Goal: Information Seeking & Learning: Learn about a topic

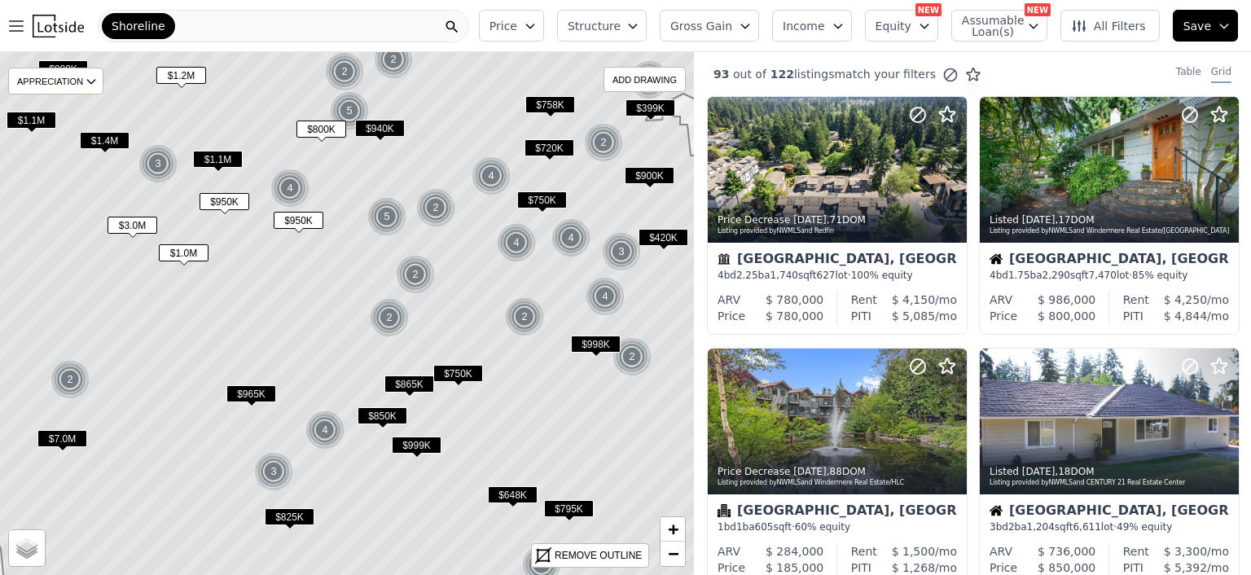
scroll to position [630, 0]
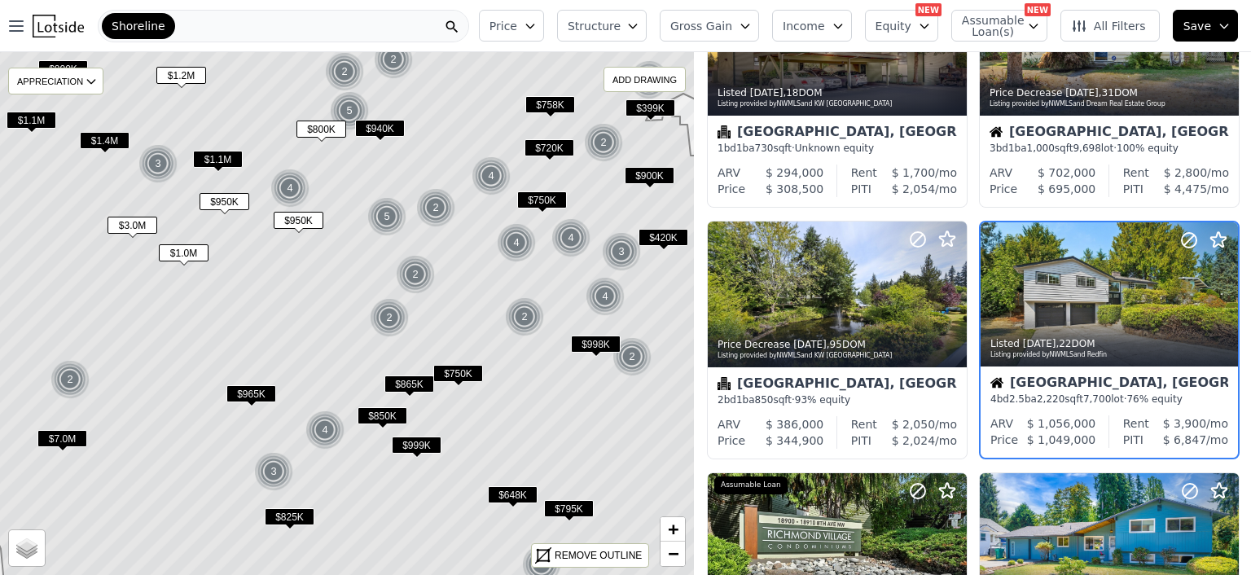
click at [296, 220] on span "$950K" at bounding box center [299, 220] width 50 height 17
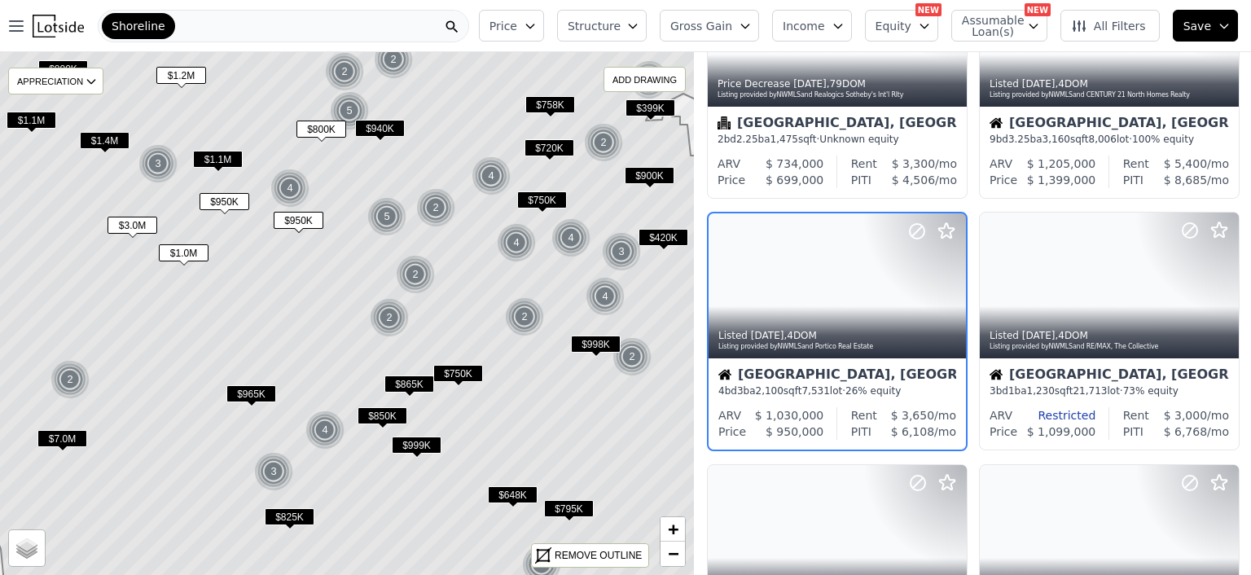
scroll to position [379, 0]
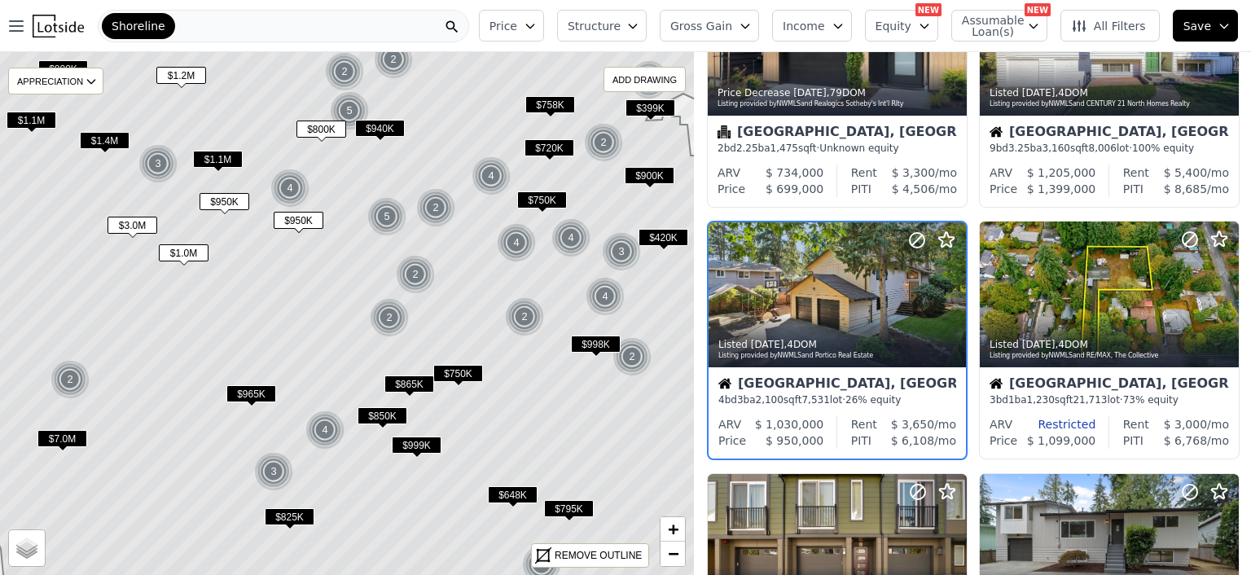
click at [179, 252] on span "$1.0M" at bounding box center [184, 252] width 50 height 17
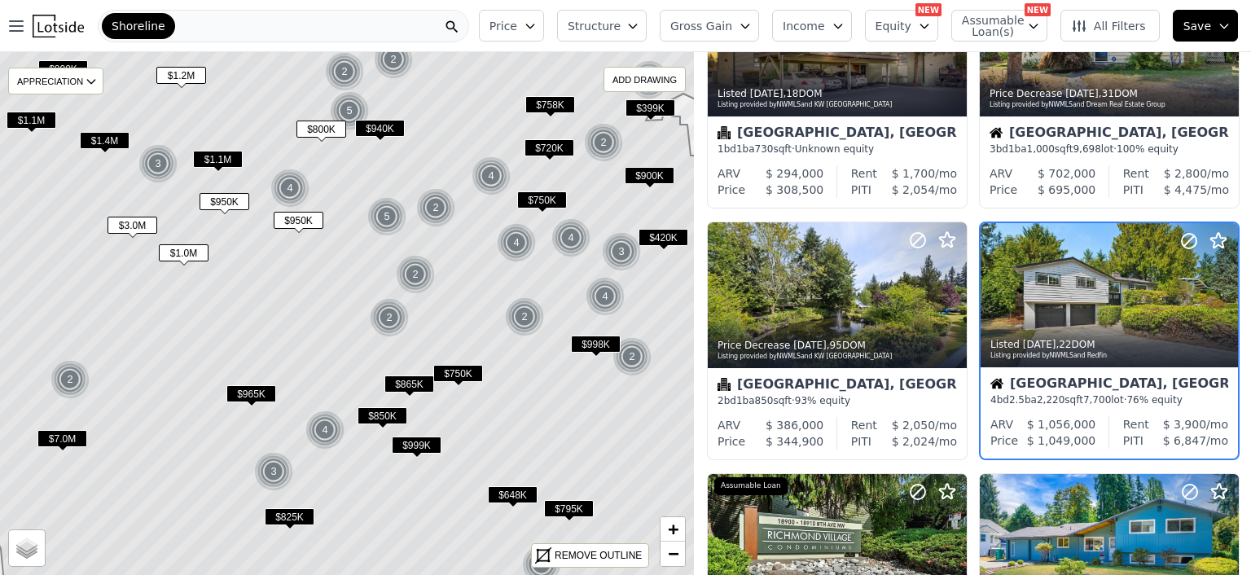
scroll to position [630, 0]
click at [219, 199] on span "$950K" at bounding box center [224, 201] width 50 height 17
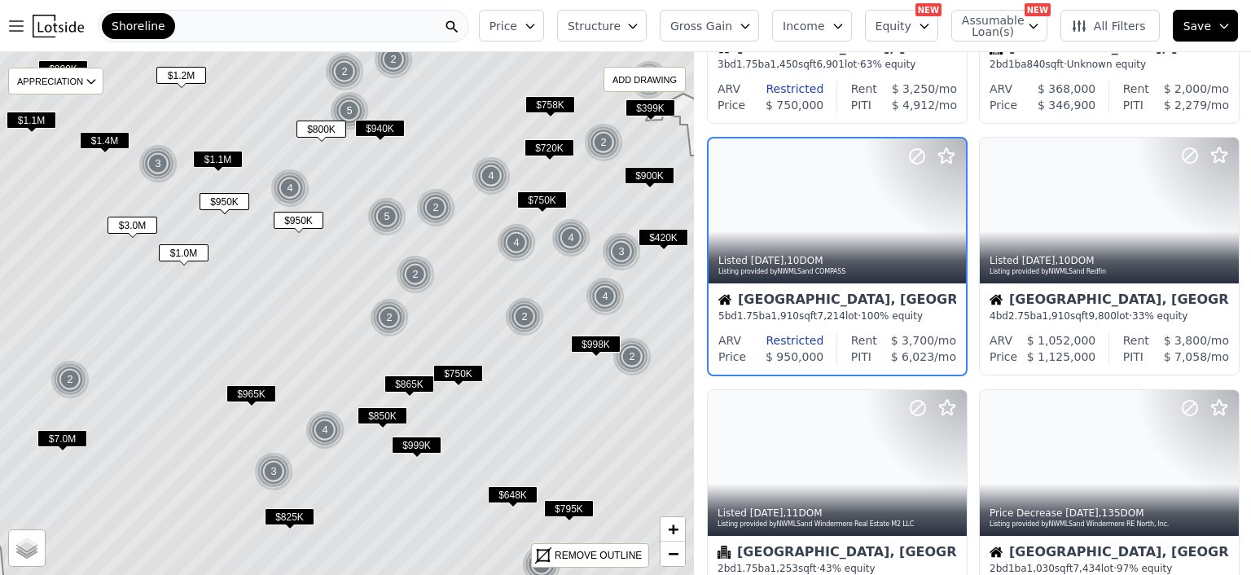
scroll to position [127, 0]
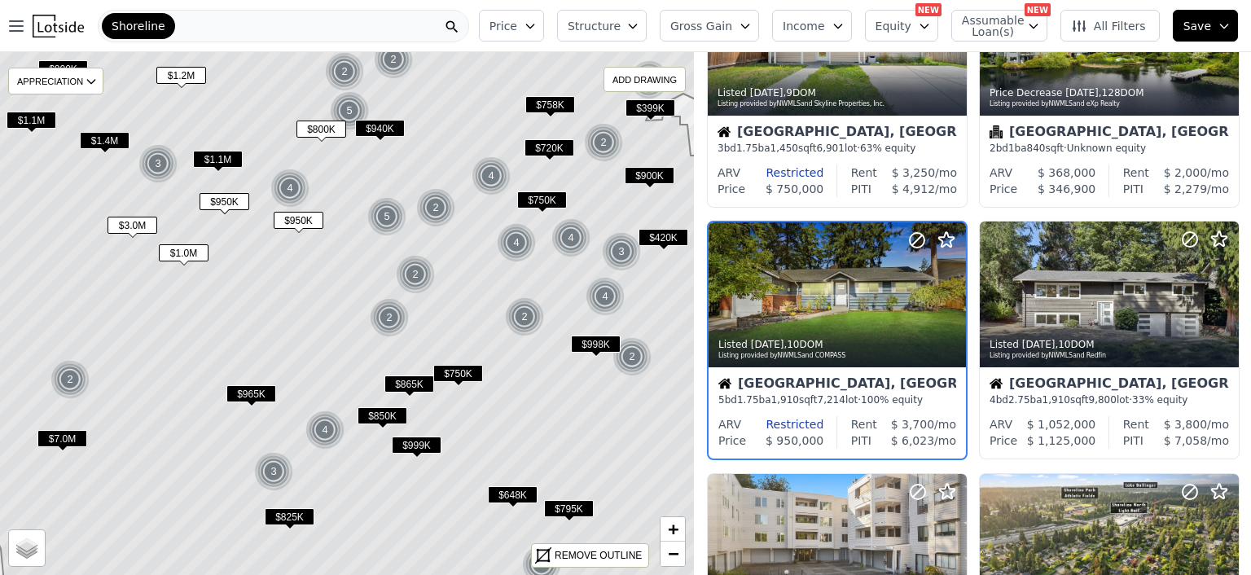
click at [246, 392] on span "$965K" at bounding box center [251, 393] width 50 height 17
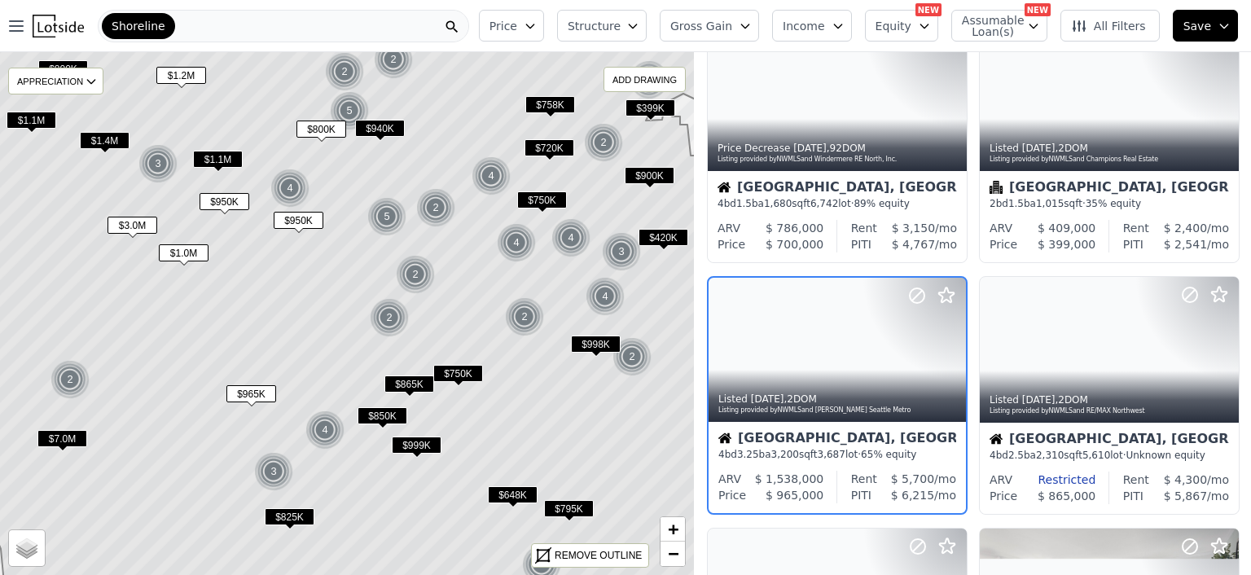
scroll to position [630, 0]
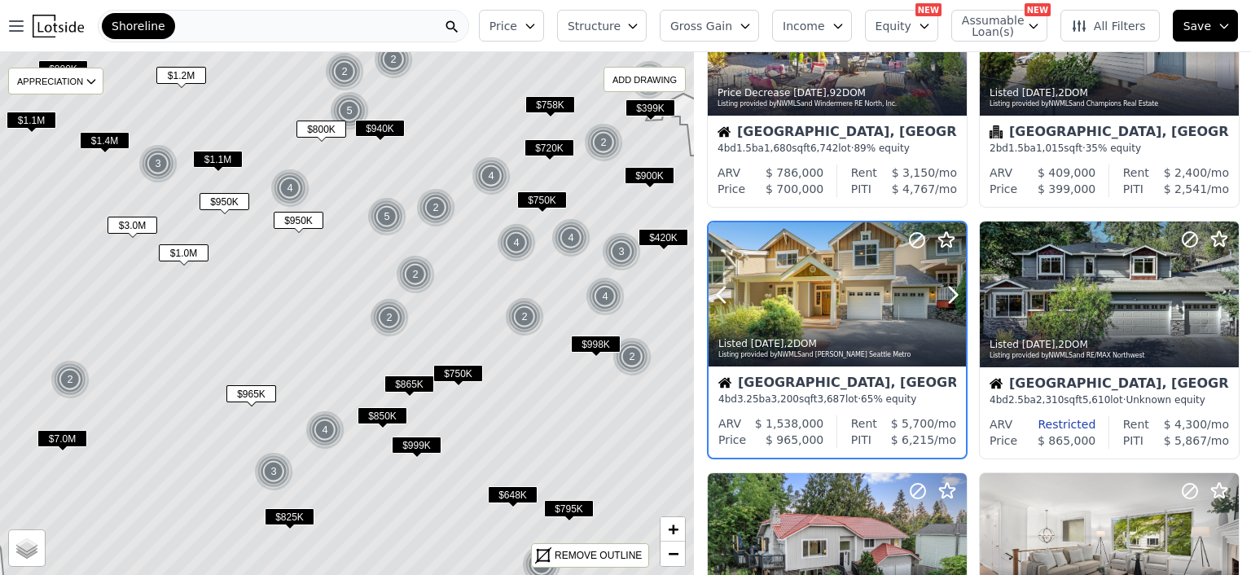
click at [813, 300] on div at bounding box center [836, 294] width 257 height 145
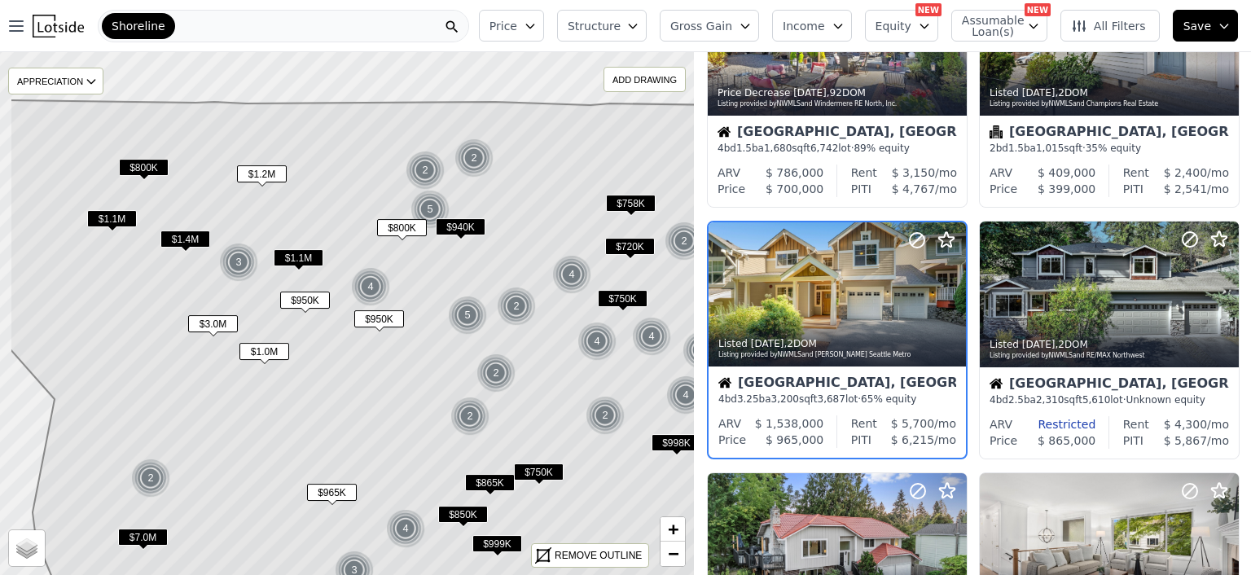
drag, startPoint x: 209, startPoint y: 121, endPoint x: 306, endPoint y: 226, distance: 142.3
click at [306, 226] on icon at bounding box center [427, 411] width 835 height 622
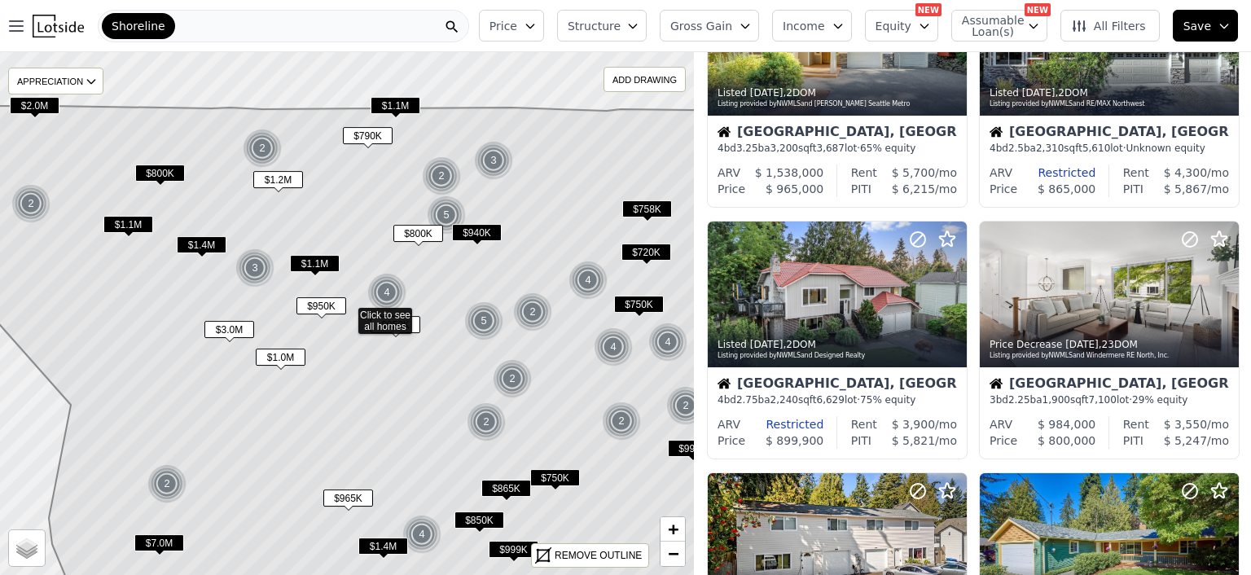
scroll to position [379, 0]
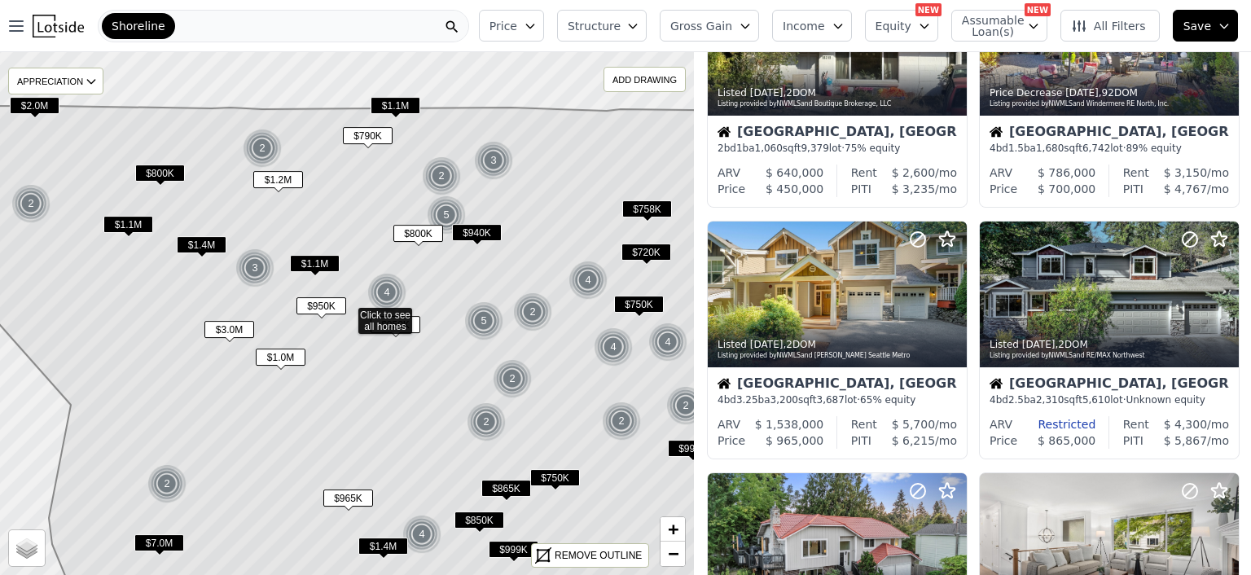
click at [129, 220] on span "$1.1M" at bounding box center [128, 224] width 50 height 17
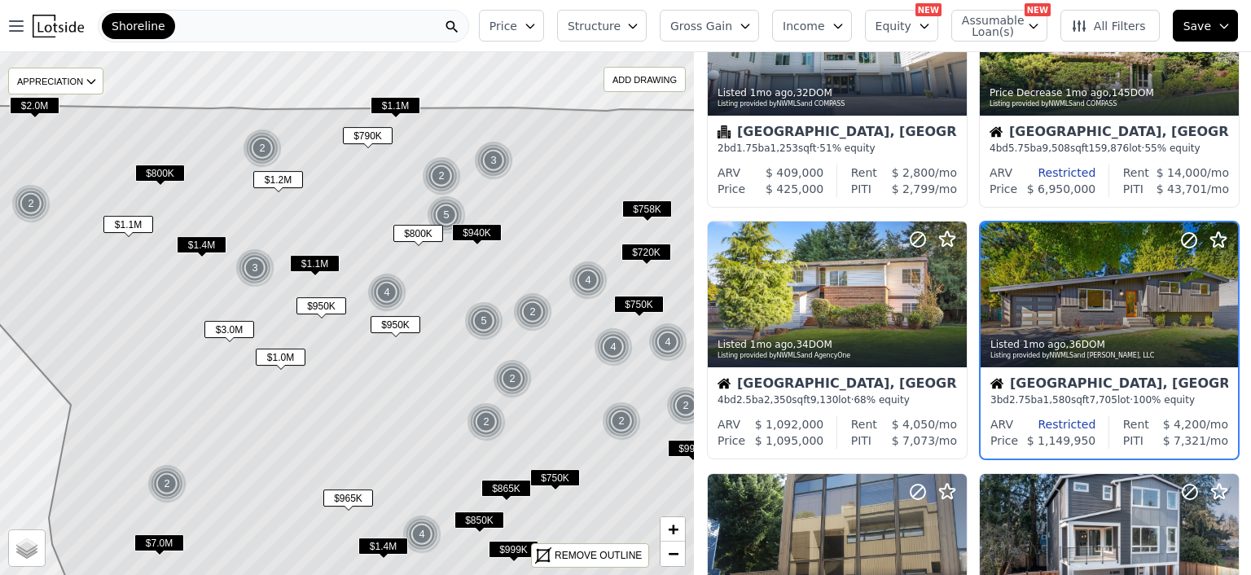
click at [232, 19] on div "Shoreline" at bounding box center [283, 26] width 371 height 33
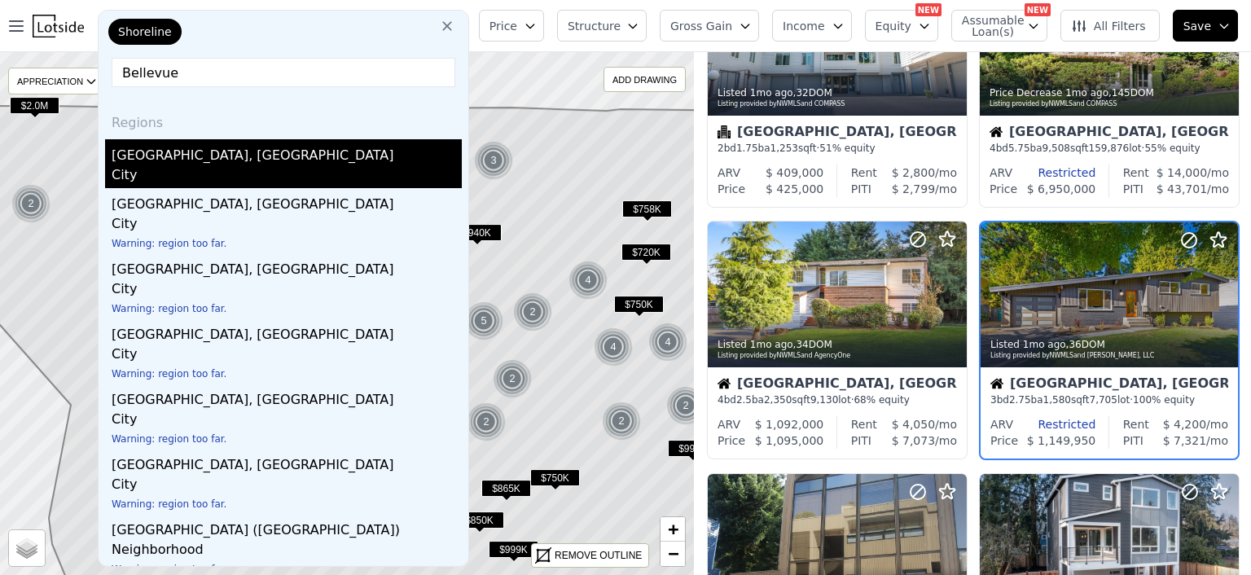
type input "Bellevue"
click at [155, 157] on div "Bellevue, WA" at bounding box center [287, 152] width 350 height 26
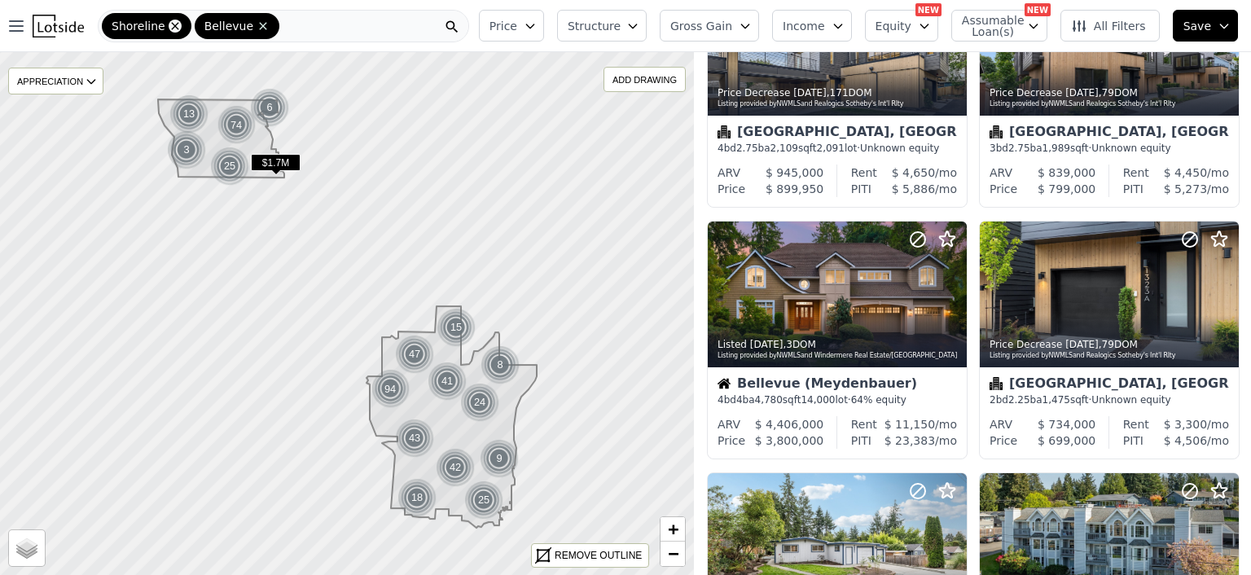
click at [169, 20] on icon at bounding box center [175, 26] width 13 height 13
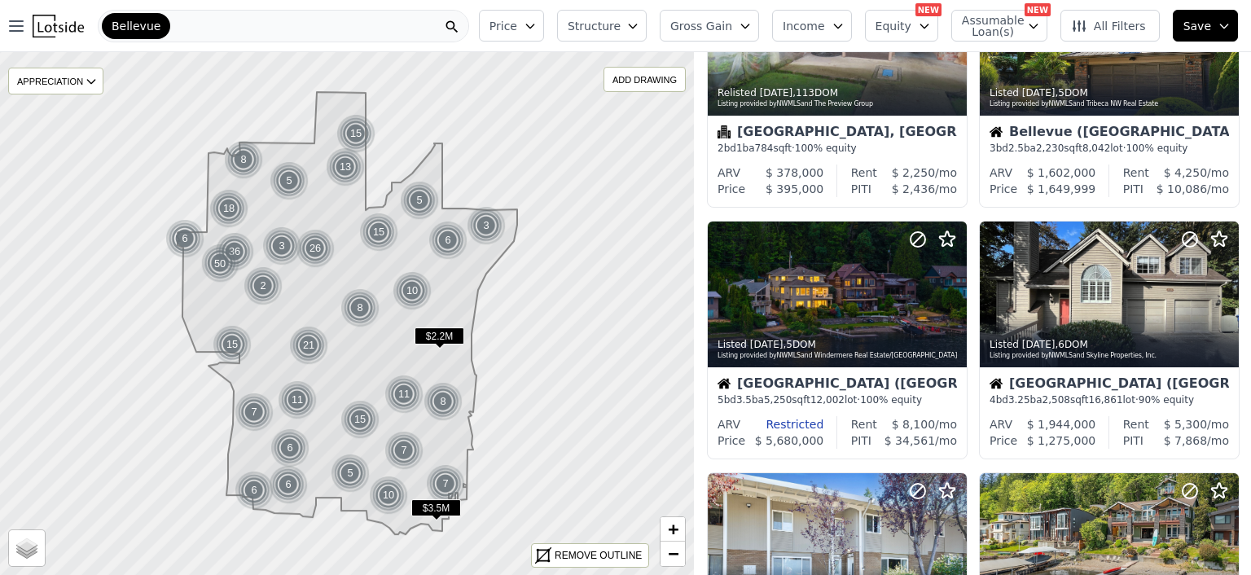
click at [537, 22] on icon "button" at bounding box center [530, 26] width 13 height 13
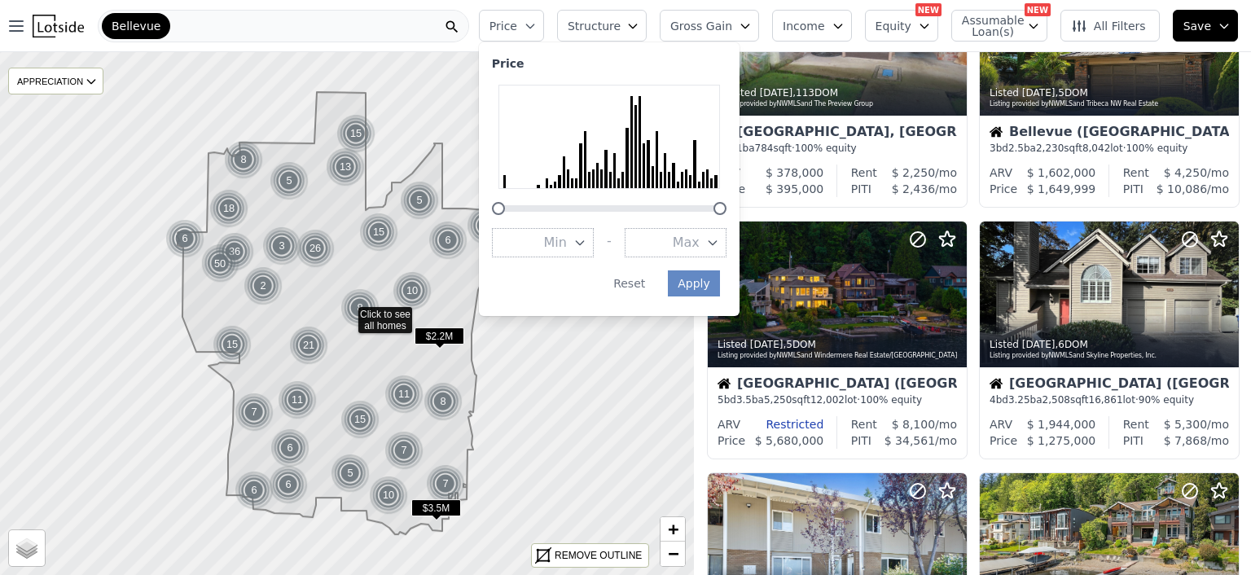
click at [719, 238] on icon "button" at bounding box center [712, 242] width 13 height 13
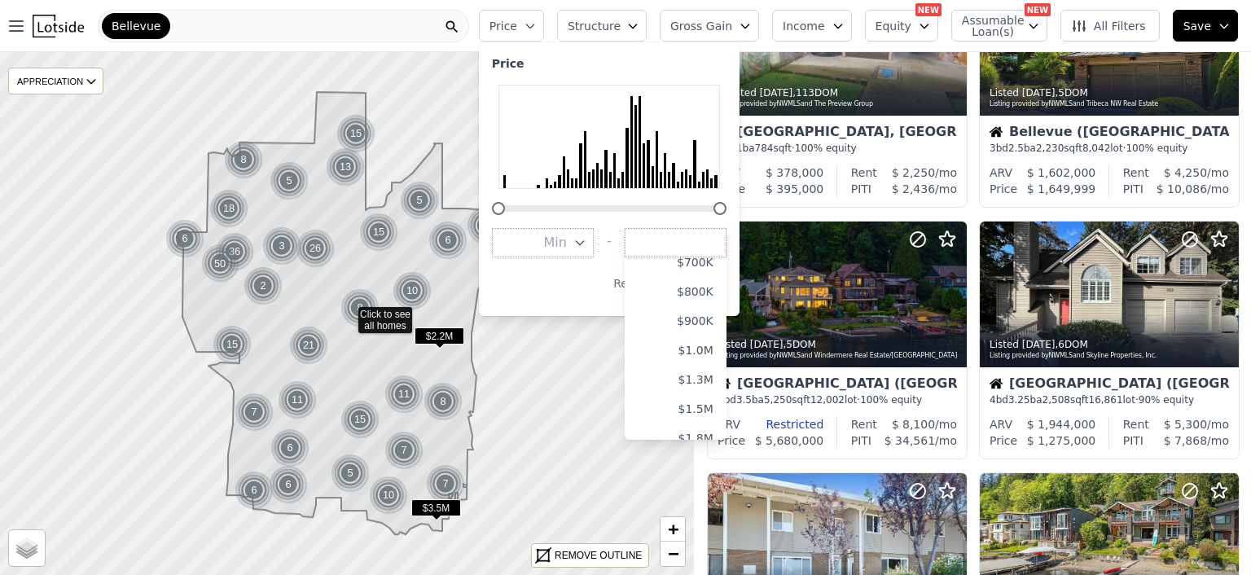
scroll to position [228, 0]
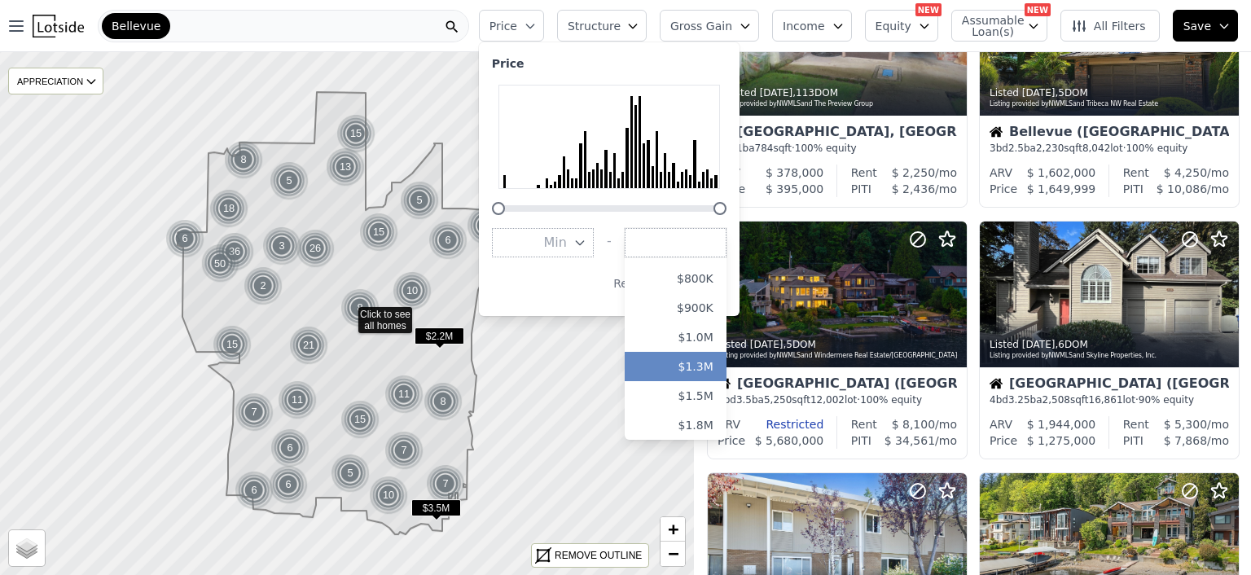
click at [714, 363] on button "$1.3M" at bounding box center [675, 366] width 102 height 29
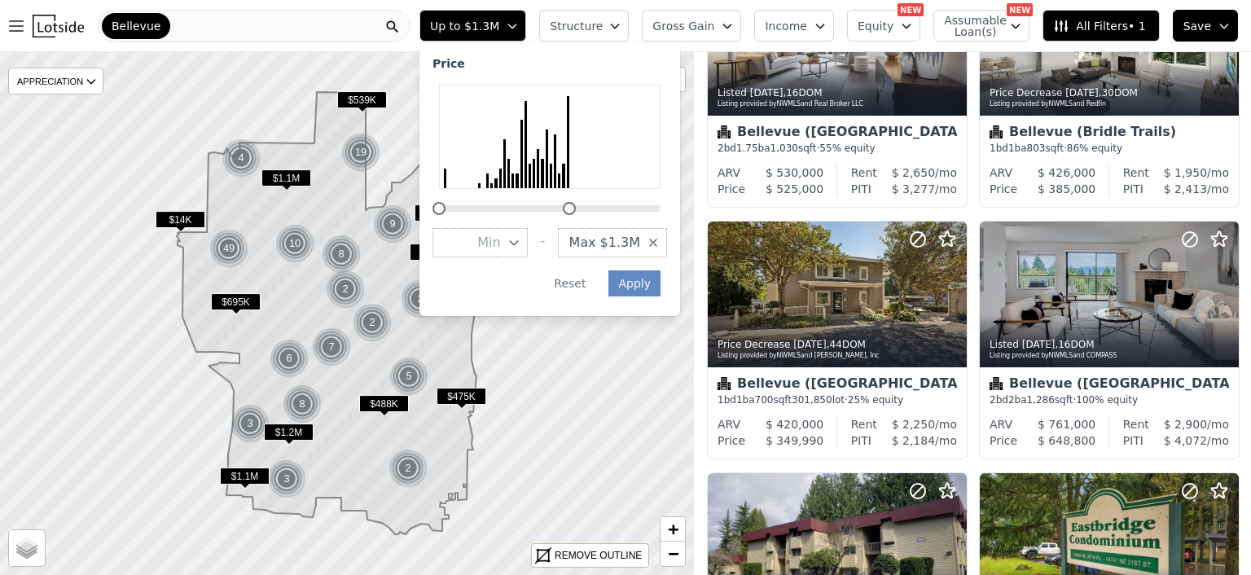
click at [621, 24] on icon "button" at bounding box center [614, 26] width 13 height 13
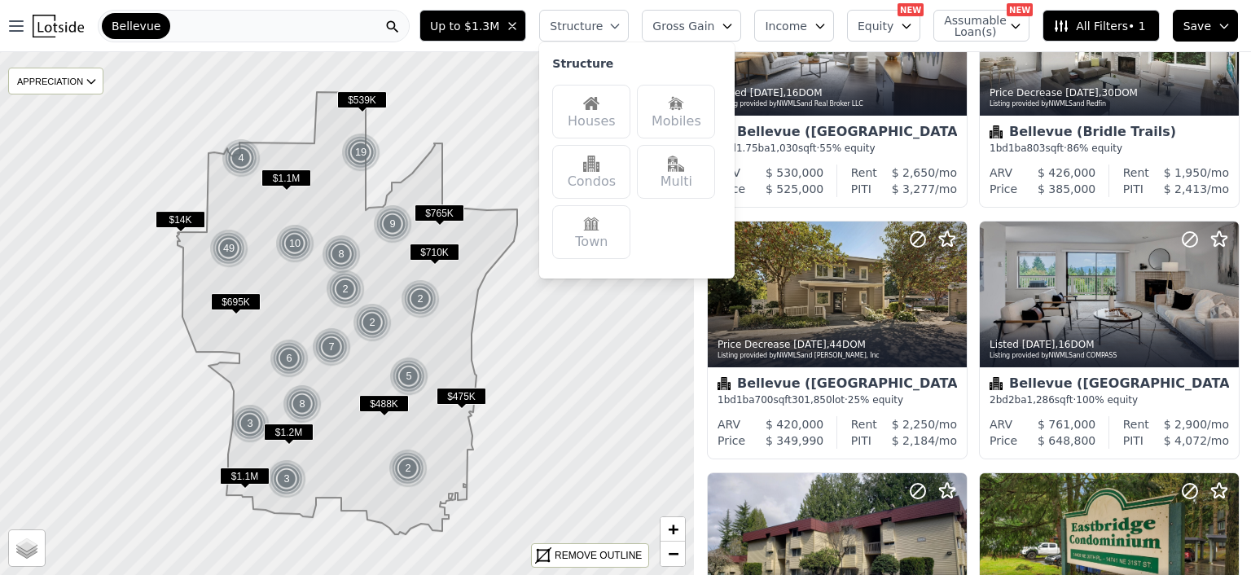
click at [599, 106] on img at bounding box center [591, 103] width 16 height 16
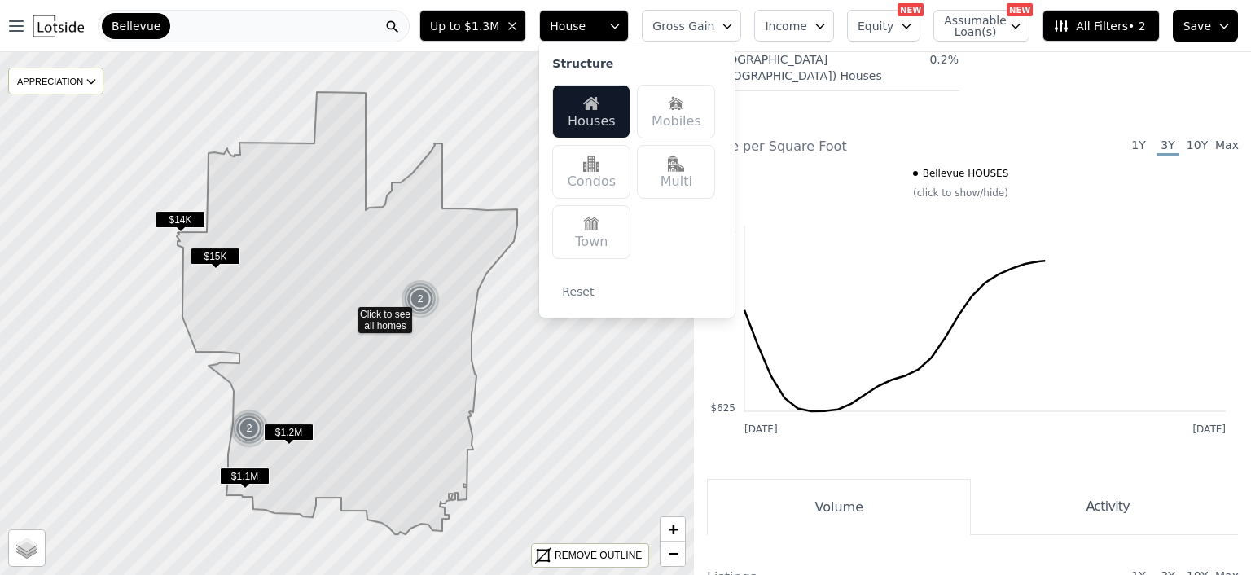
click at [684, 166] on img at bounding box center [676, 164] width 16 height 16
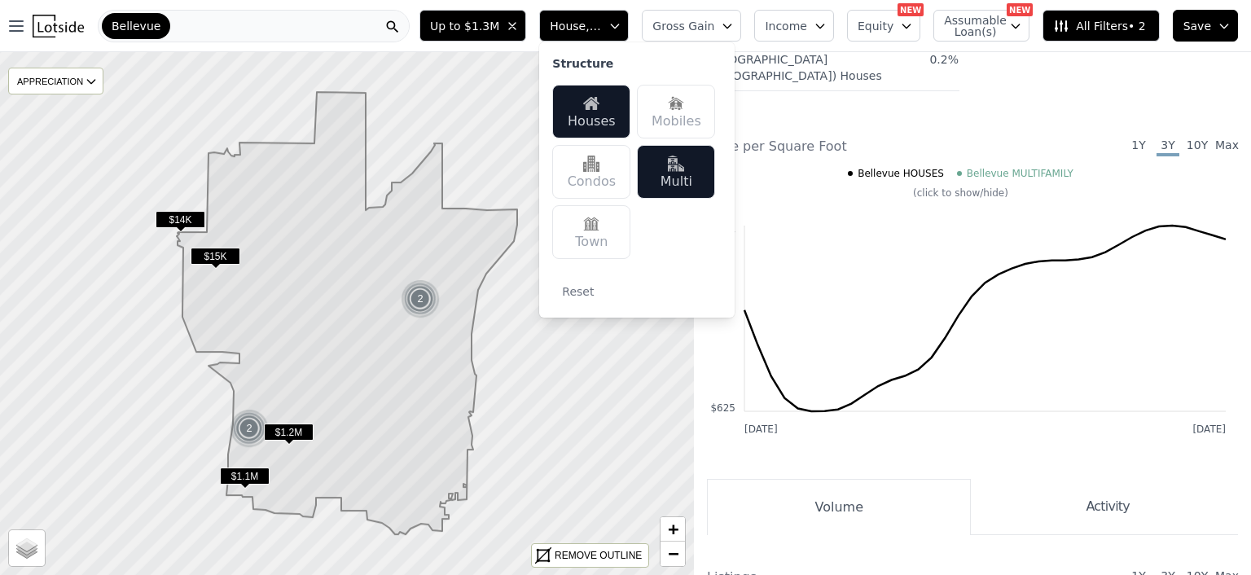
click at [713, 390] on icon "Aug 2022 Aug 2025 $625 $754" at bounding box center [966, 301] width 519 height 277
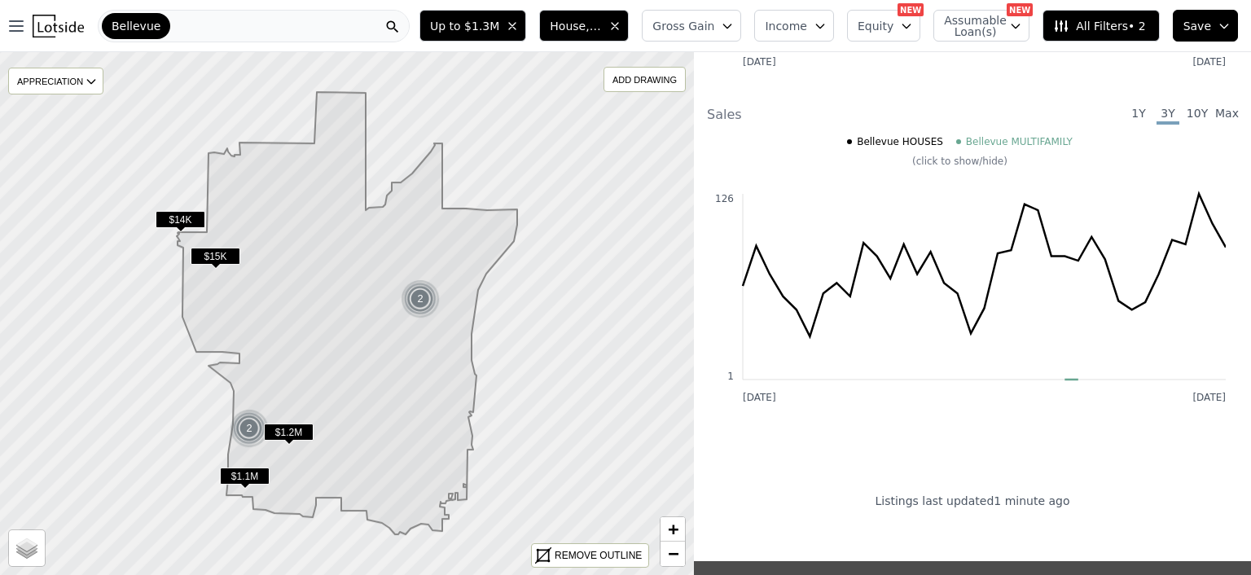
scroll to position [1172, 0]
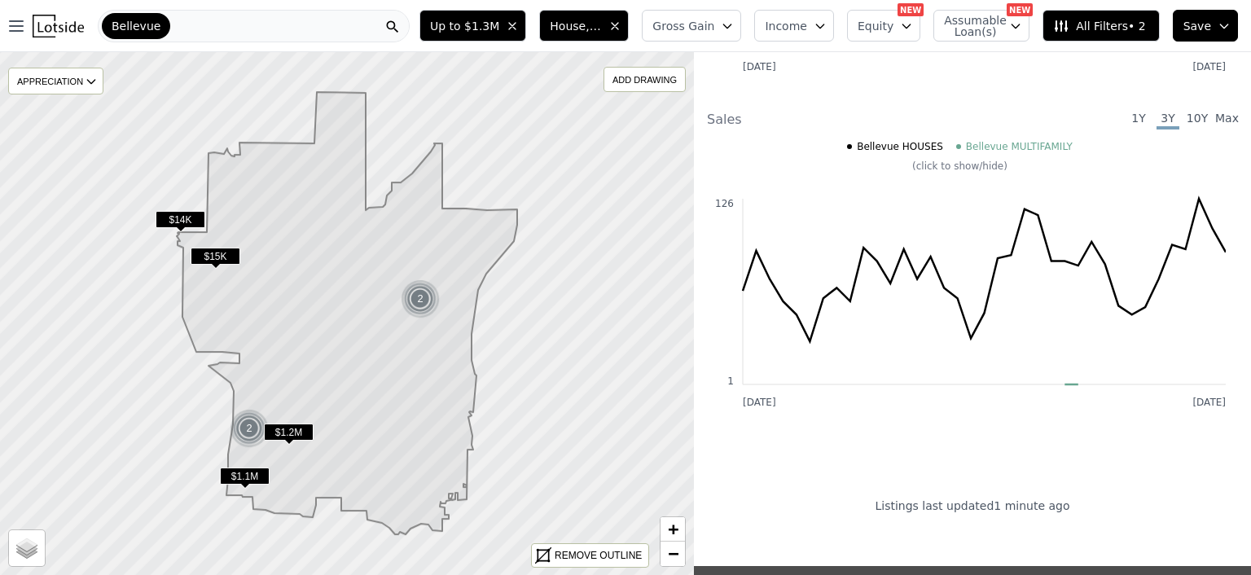
click at [361, 311] on icon at bounding box center [347, 313] width 340 height 442
click at [292, 429] on span "$1.2M" at bounding box center [289, 431] width 50 height 17
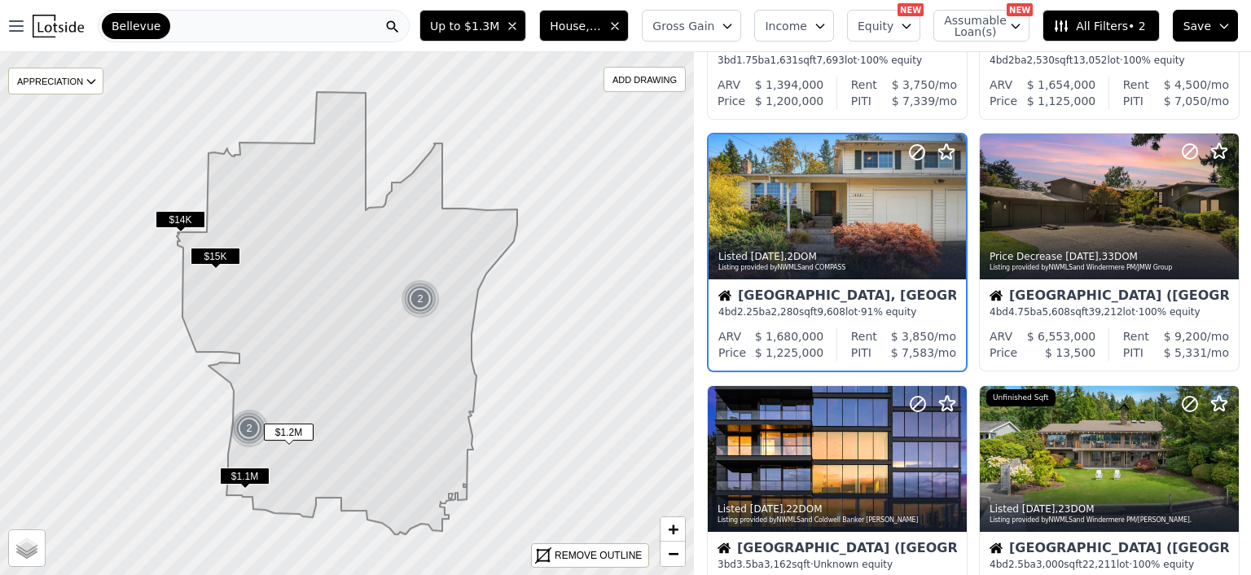
scroll to position [221, 0]
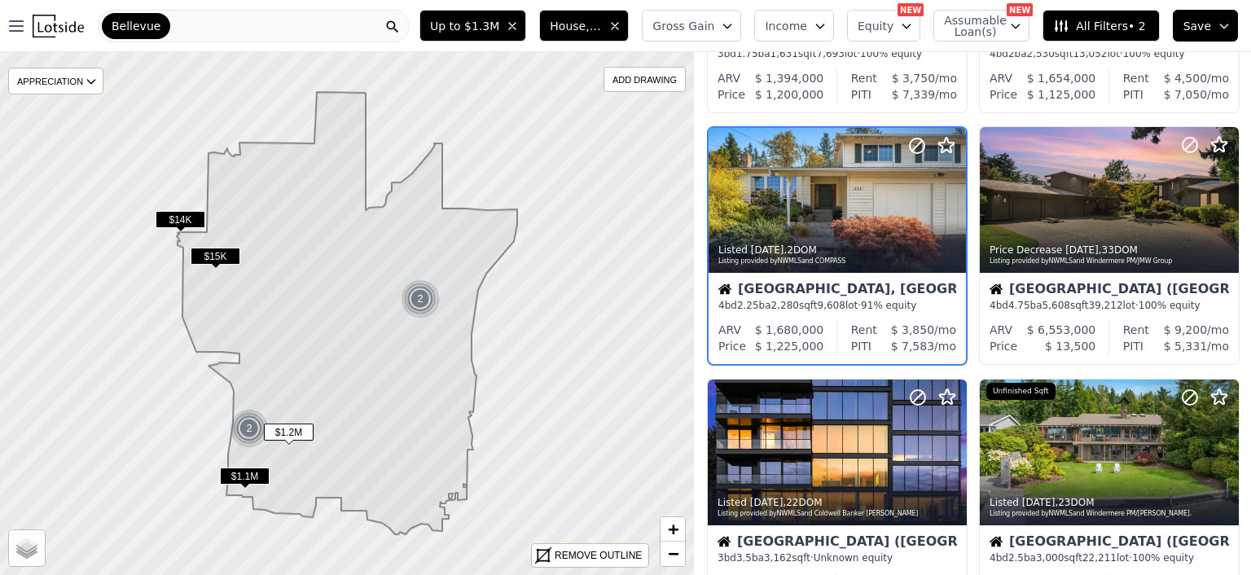
click at [203, 21] on div "Bellevue" at bounding box center [254, 26] width 312 height 33
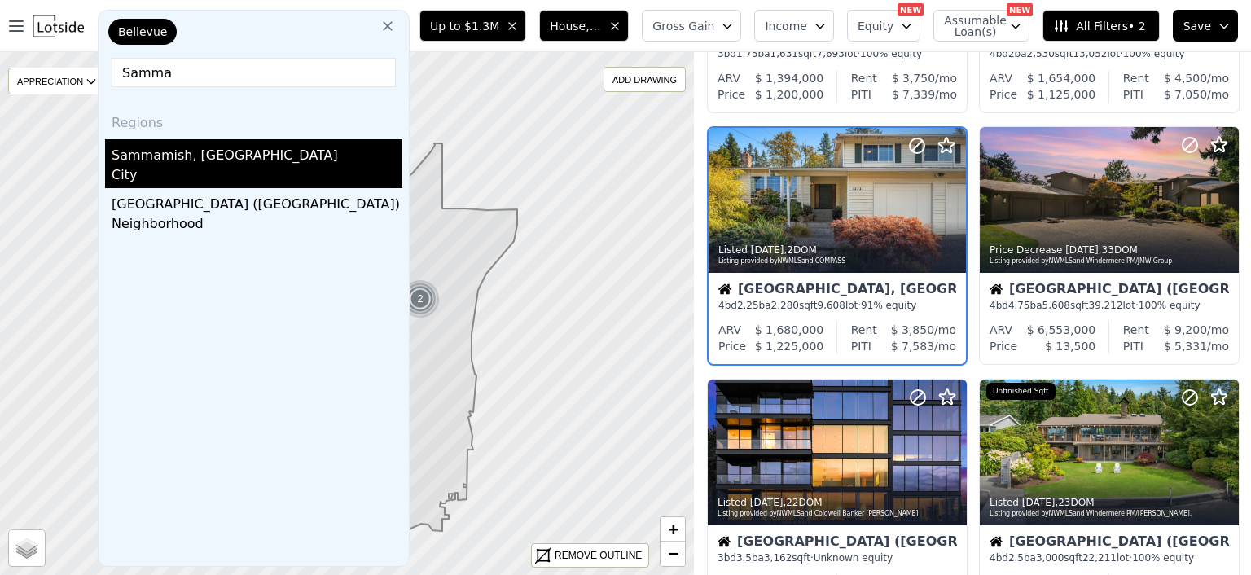
type input "Samma"
click at [167, 154] on div "Sammamish, WA" at bounding box center [257, 152] width 291 height 26
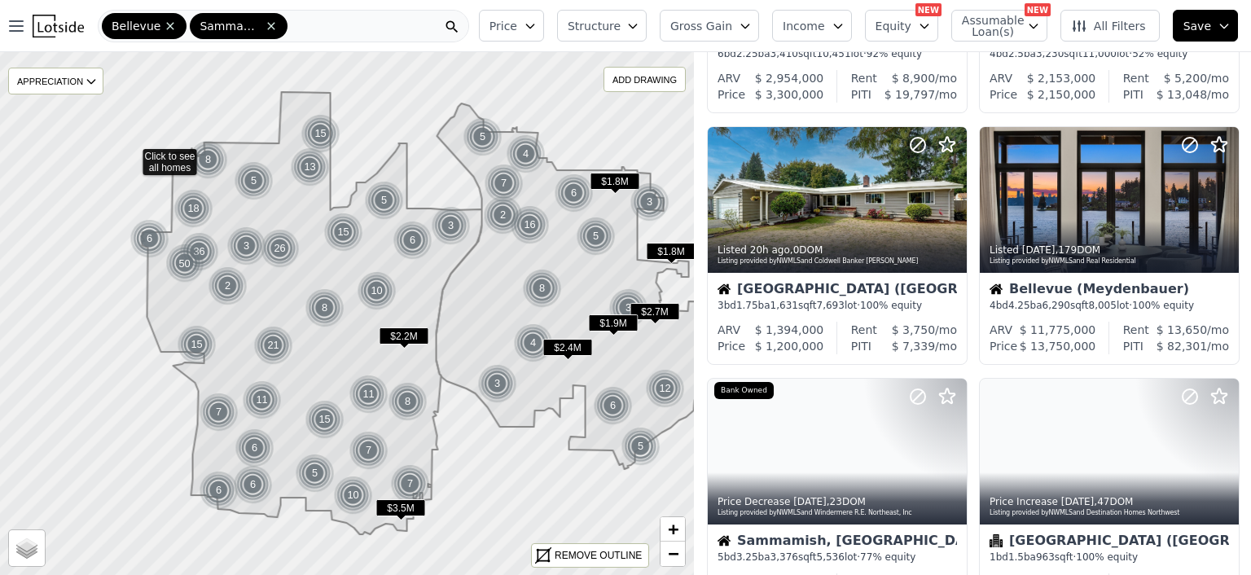
scroll to position [472, 0]
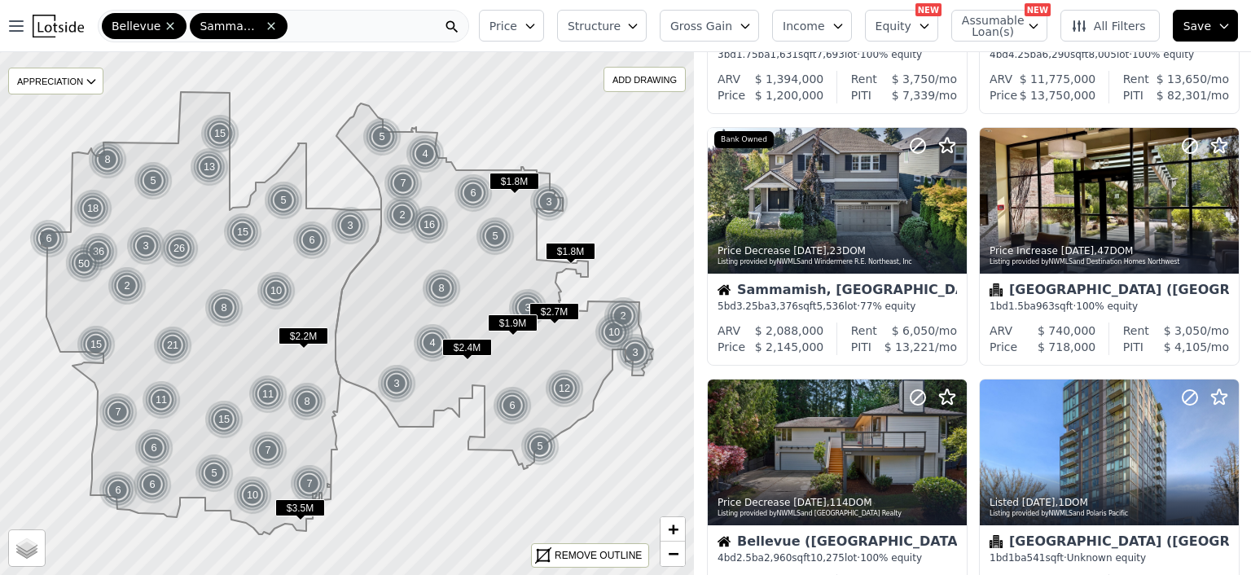
click at [533, 25] on icon "button" at bounding box center [529, 26] width 7 height 4
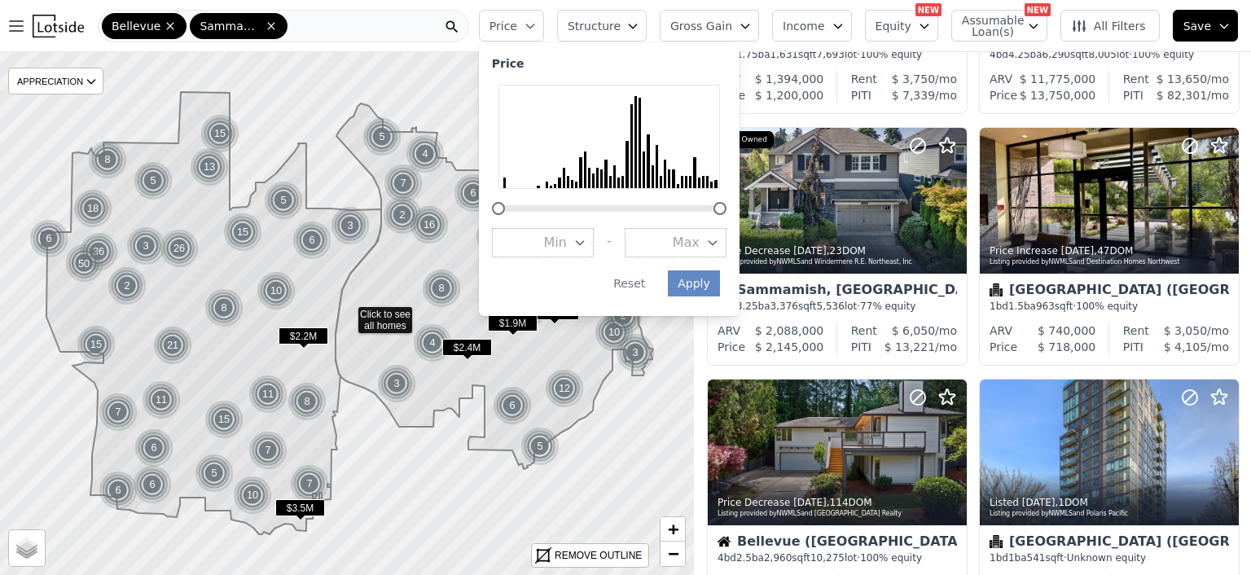
click at [716, 242] on icon "button" at bounding box center [711, 243] width 7 height 4
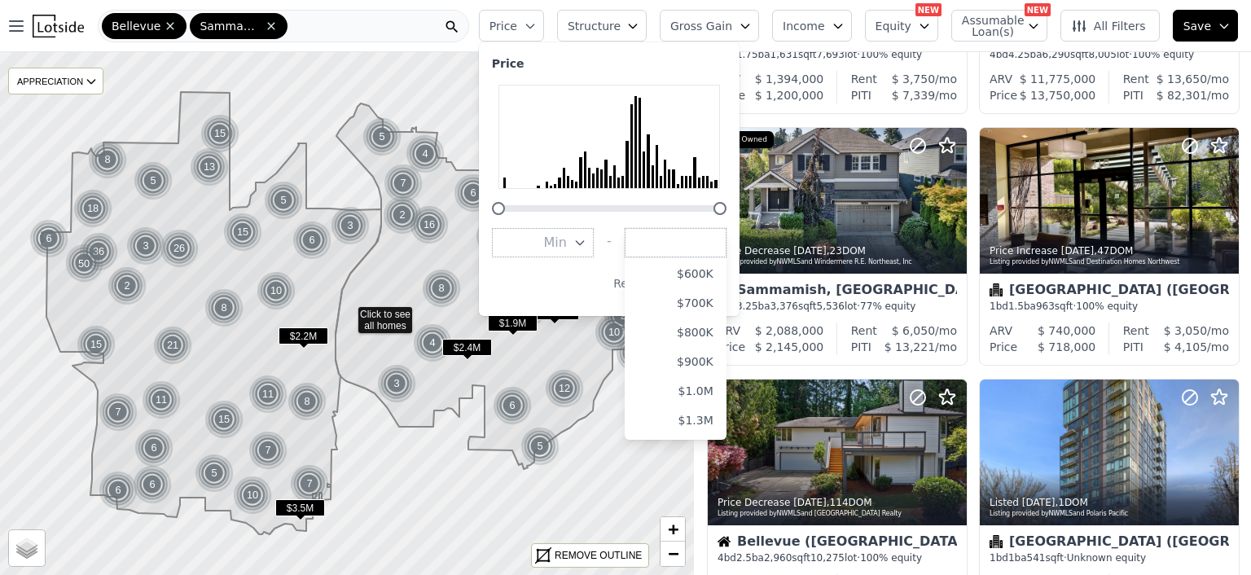
scroll to position [252, 0]
click at [717, 339] on button "$1.3M" at bounding box center [675, 341] width 102 height 29
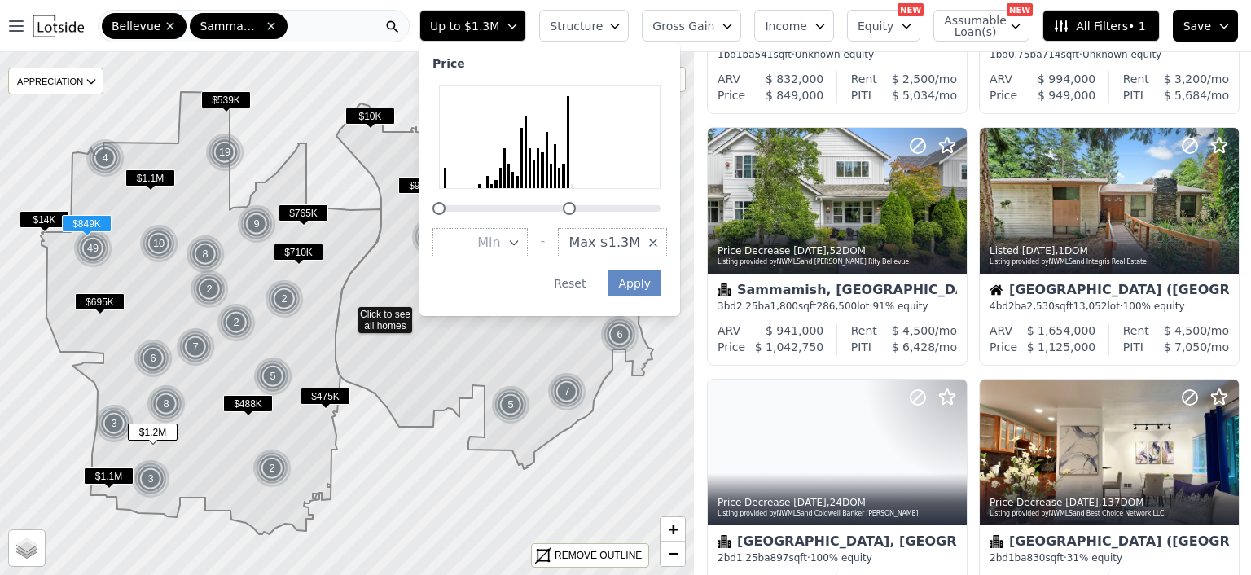
scroll to position [221, 0]
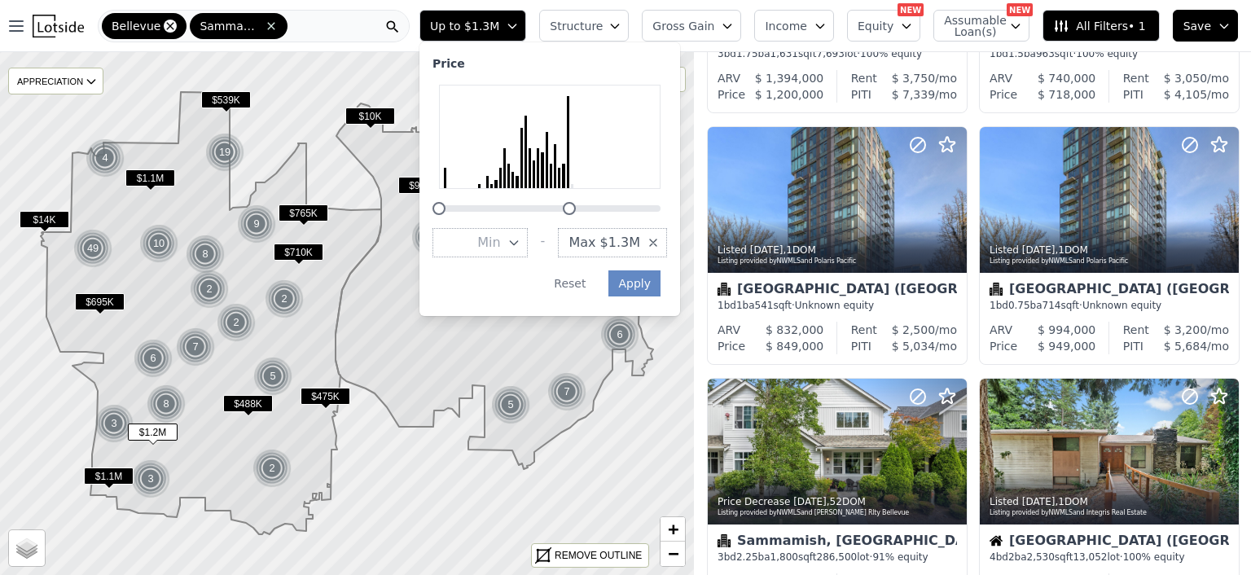
click at [164, 28] on icon at bounding box center [170, 26] width 13 height 13
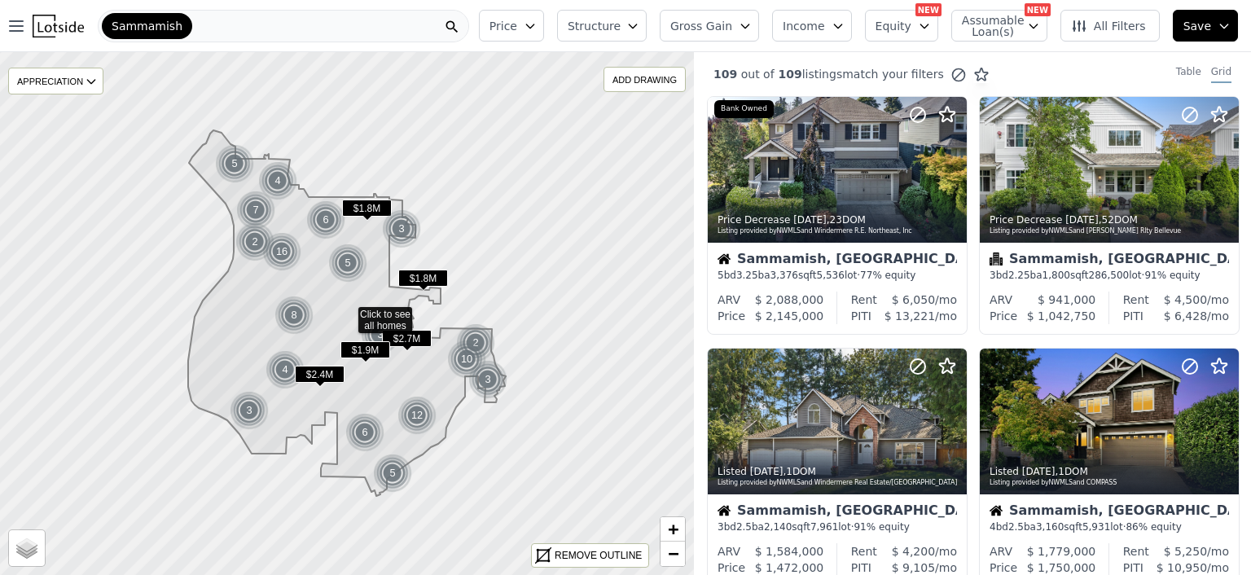
click at [639, 21] on icon "button" at bounding box center [632, 26] width 13 height 13
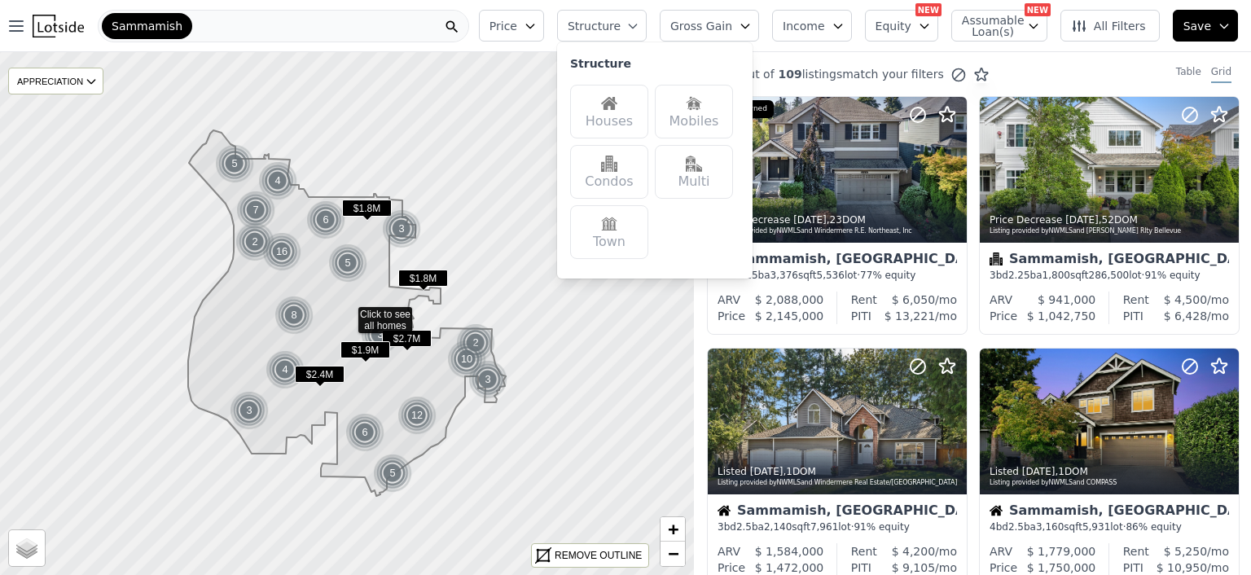
click at [617, 109] on img at bounding box center [609, 103] width 16 height 16
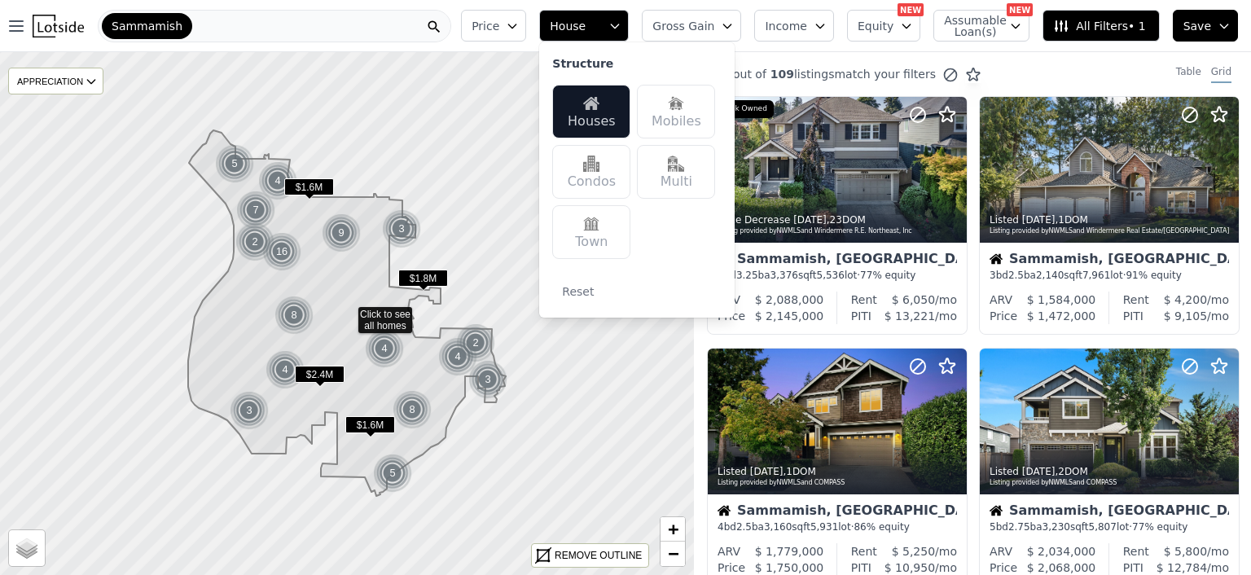
click at [711, 170] on div "Multi" at bounding box center [676, 172] width 78 height 54
click at [519, 23] on icon "button" at bounding box center [512, 26] width 13 height 13
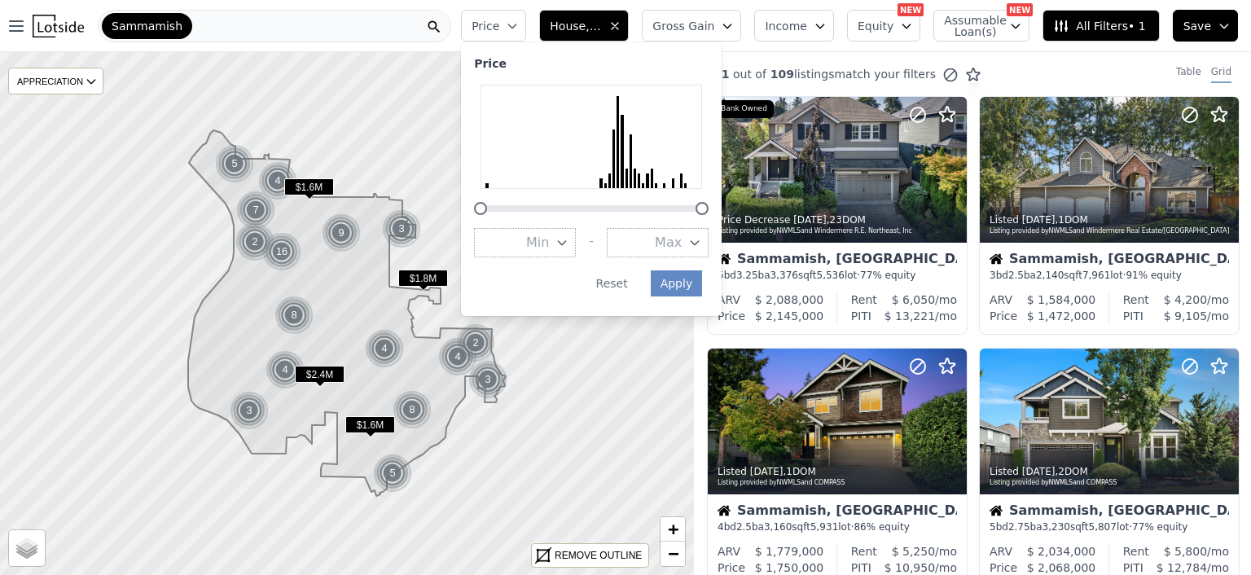
click at [701, 241] on icon "button" at bounding box center [694, 242] width 13 height 13
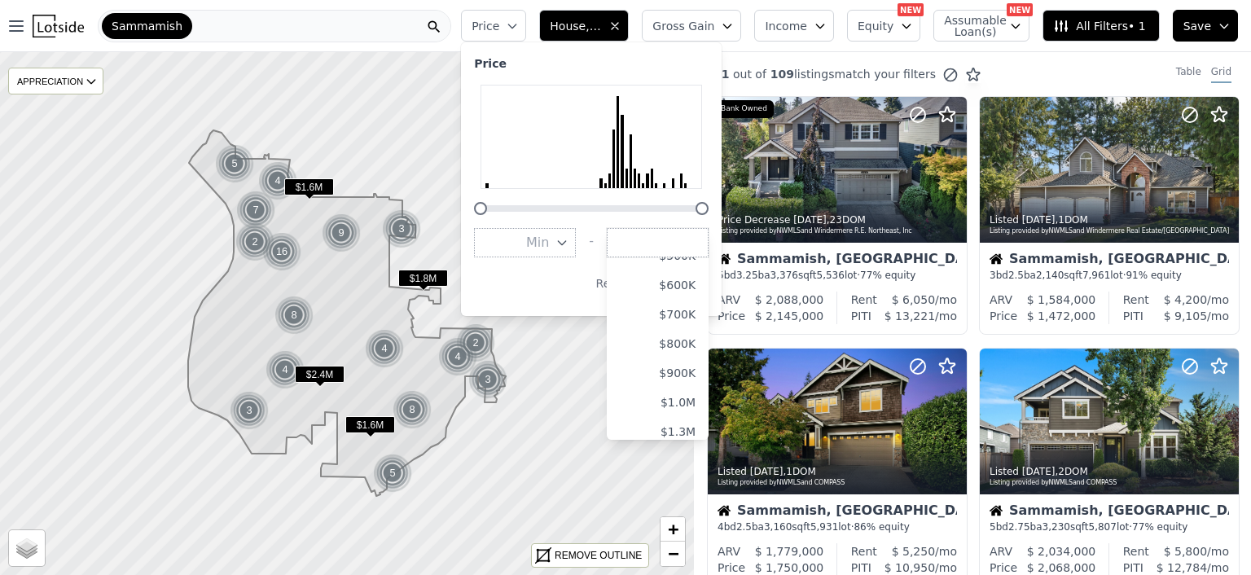
scroll to position [195, 0]
click at [695, 397] on button "$1.3M" at bounding box center [658, 398] width 102 height 29
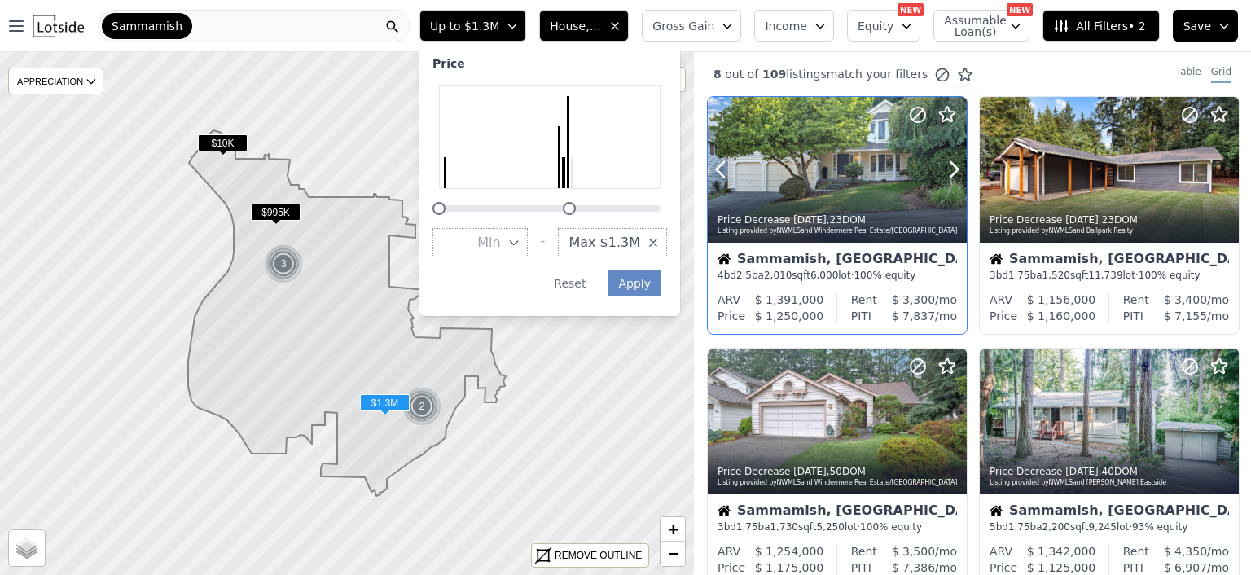
click at [862, 169] on div at bounding box center [914, 149] width 104 height 104
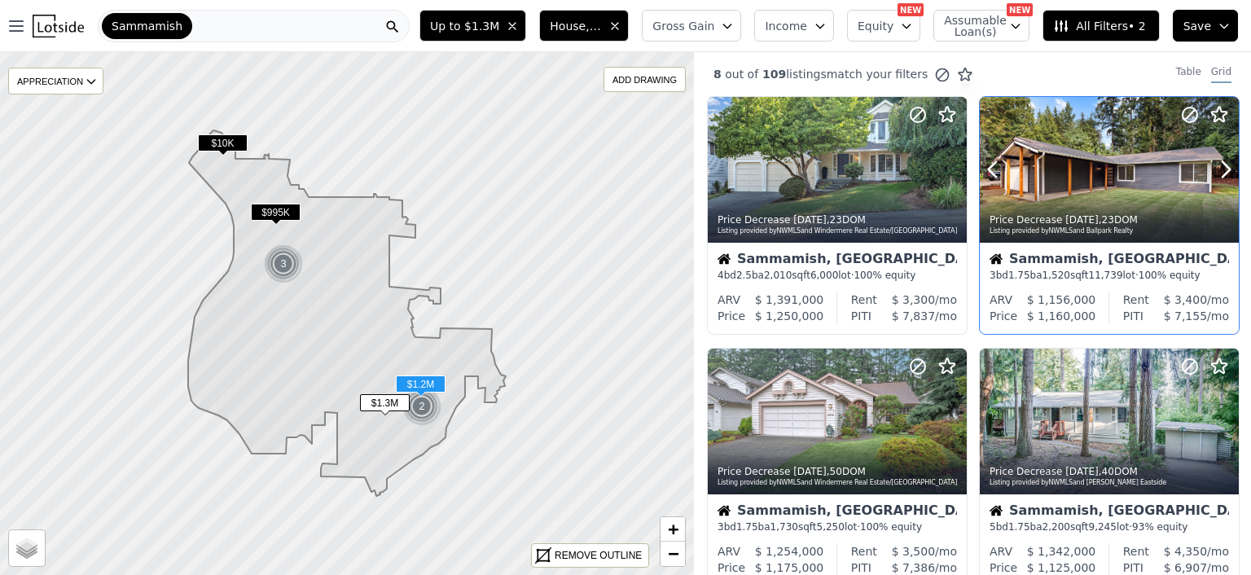
click at [1077, 217] on time "5d ago" at bounding box center [1081, 219] width 33 height 11
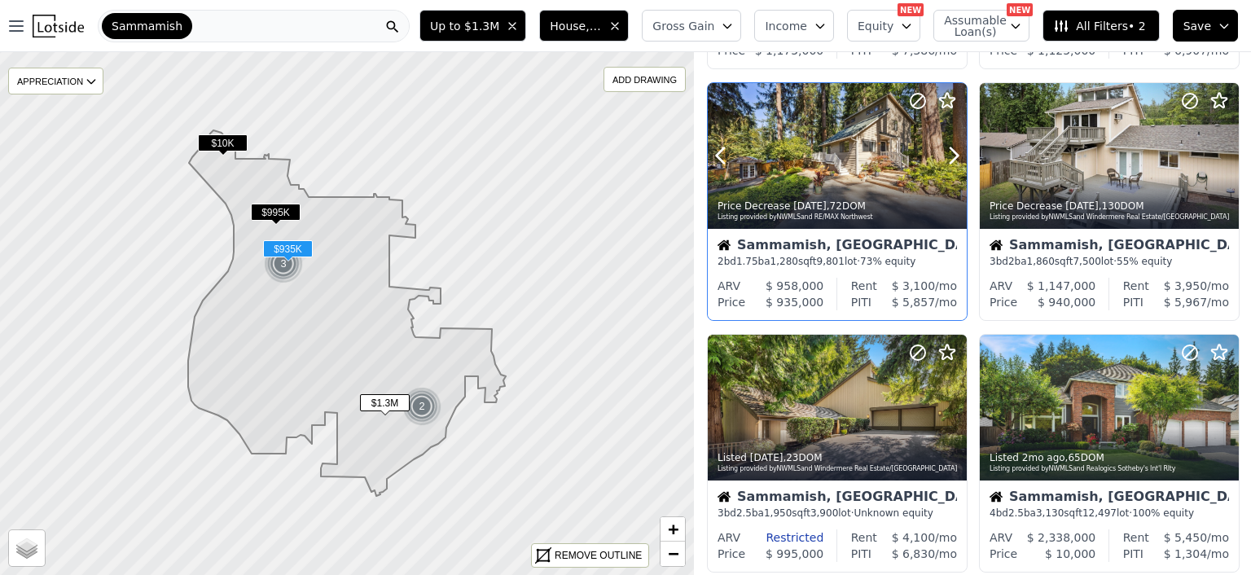
scroll to position [521, 0]
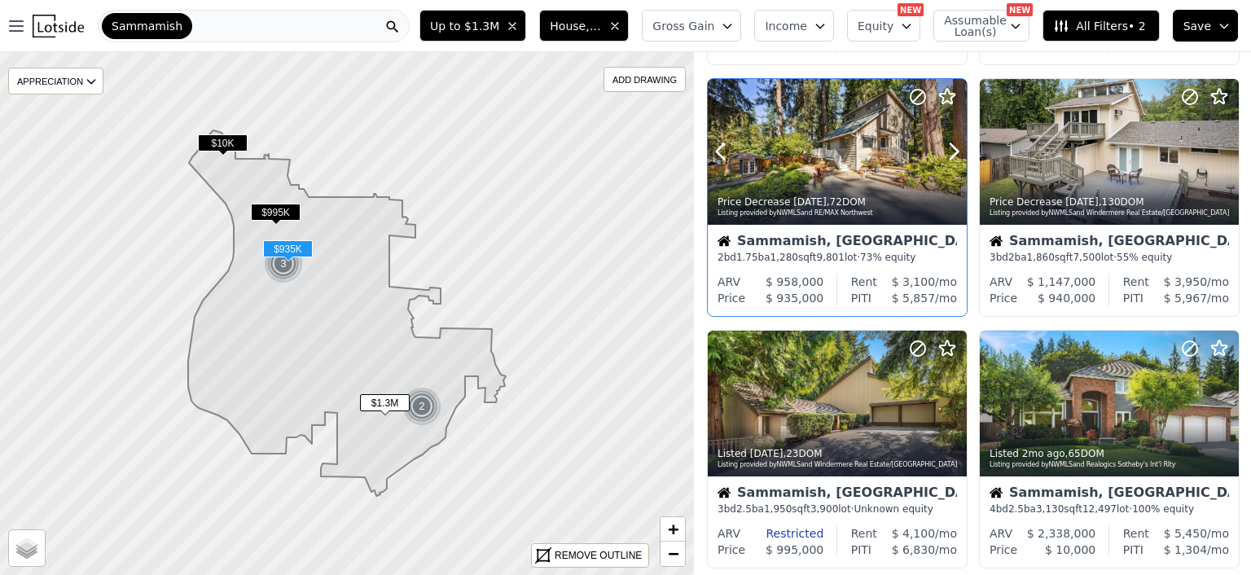
click at [826, 168] on div at bounding box center [837, 152] width 259 height 146
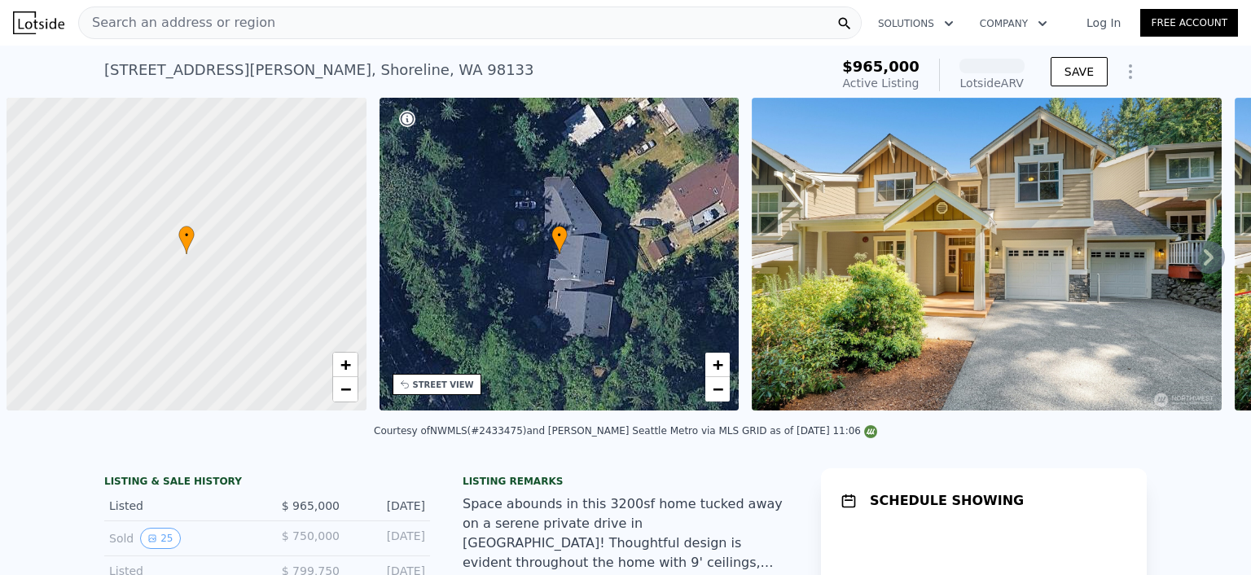
scroll to position [0, 7]
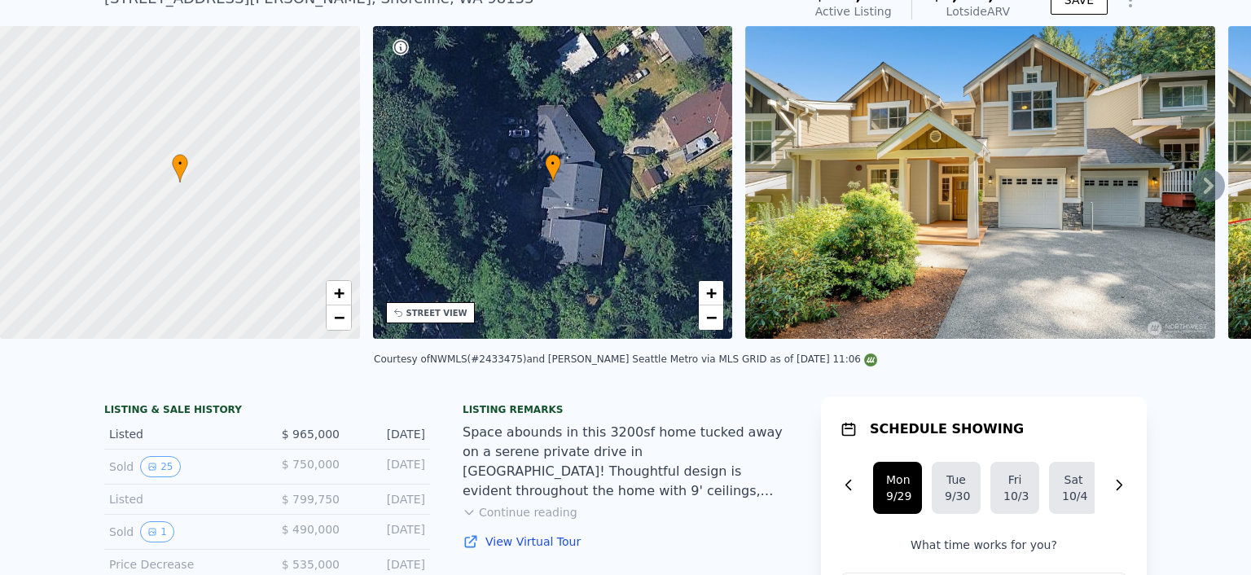
scroll to position [65, 0]
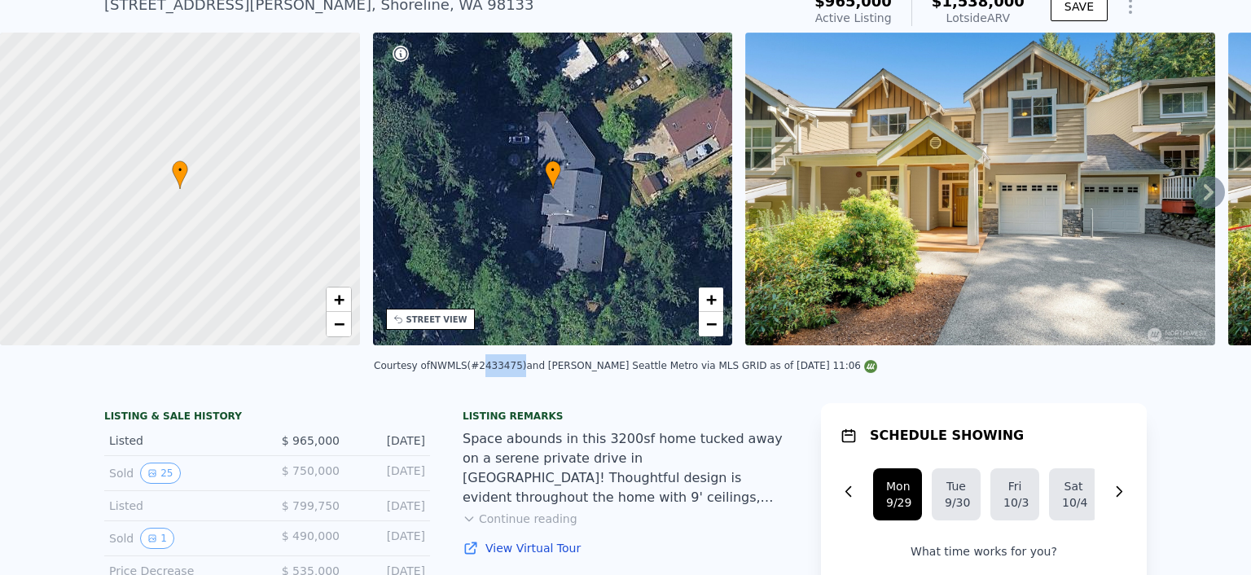
drag, startPoint x: 493, startPoint y: 375, endPoint x: 531, endPoint y: 374, distance: 37.5
click at [531, 371] on div "Courtesy of NWMLS (#2433475) and Keller Williams Seattle Metro via MLS GRID as …" at bounding box center [625, 365] width 503 height 11
copy div "2433475"
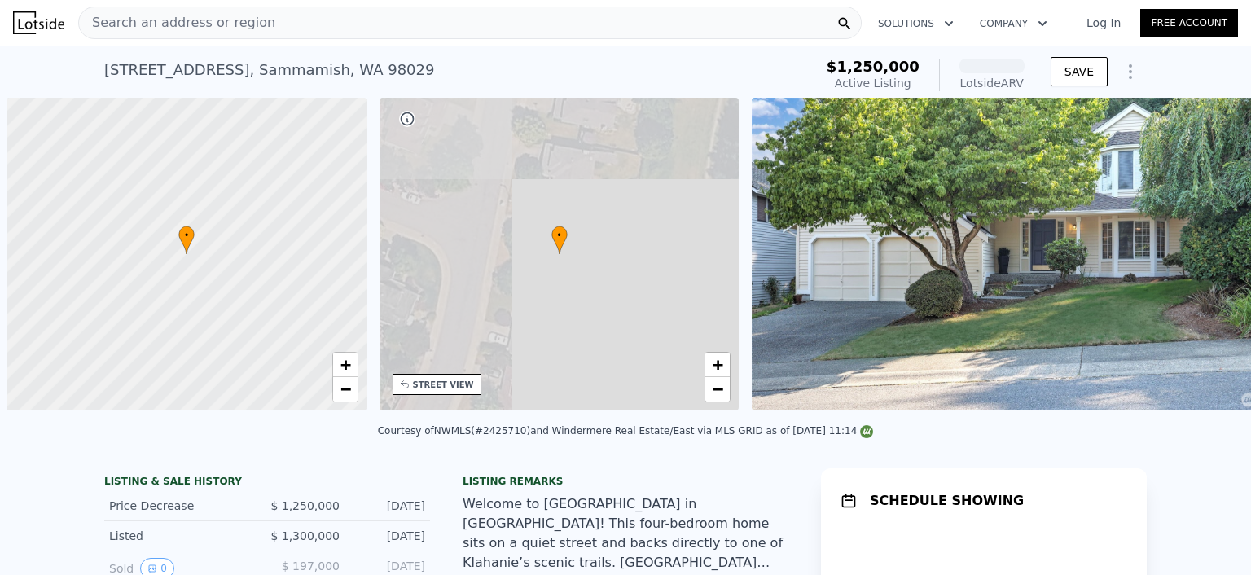
scroll to position [0, 7]
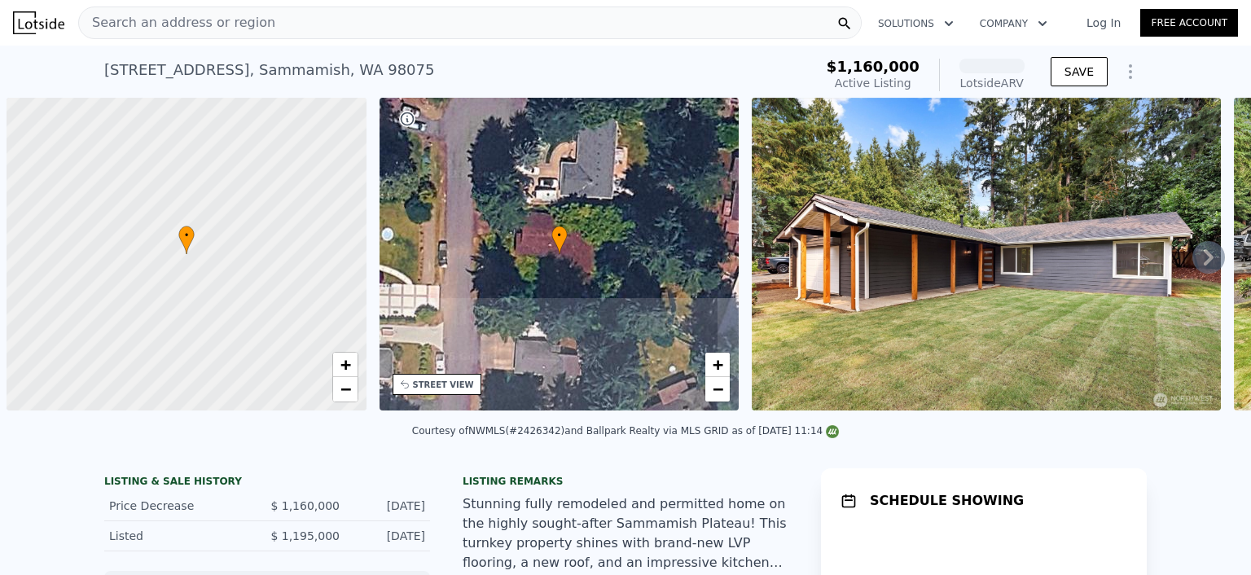
scroll to position [0, 7]
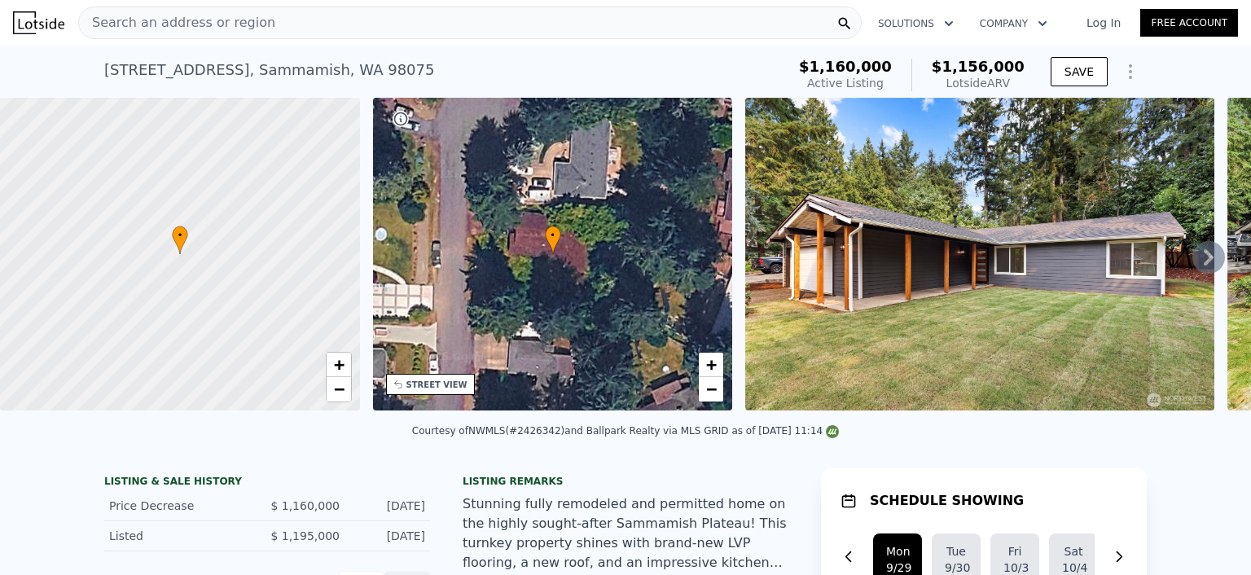
drag, startPoint x: 98, startPoint y: 65, endPoint x: 219, endPoint y: 63, distance: 121.3
click at [219, 63] on div "3022 254th Ave SE , Sammamish , WA 98075" at bounding box center [269, 70] width 330 height 23
copy div "3022 254th Ave SE"
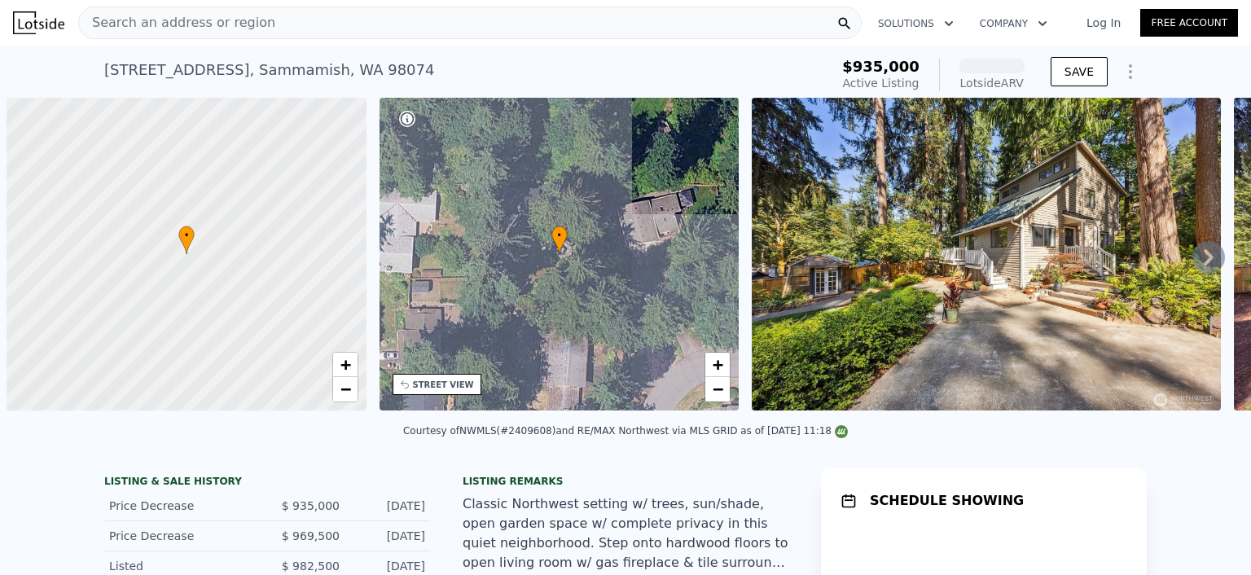
scroll to position [0, 7]
